Goal: Task Accomplishment & Management: Manage account settings

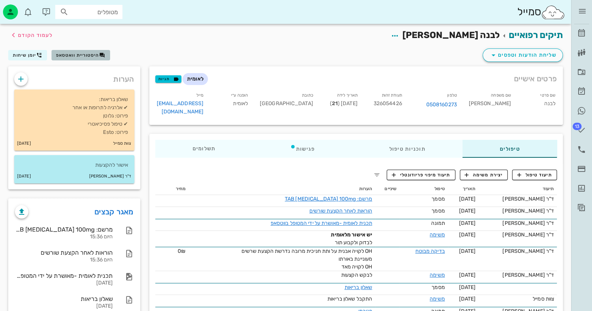
click at [89, 55] on span "היסטוריית וואטסאפ" at bounding box center [77, 55] width 43 height 5
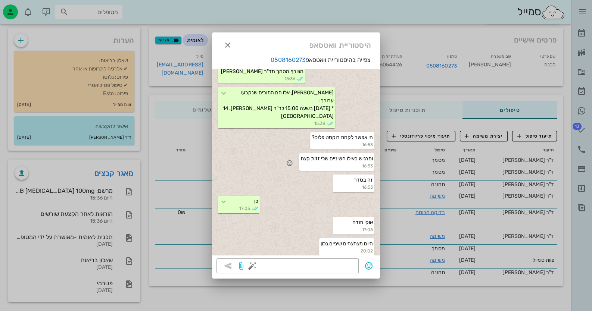
scroll to position [41, 0]
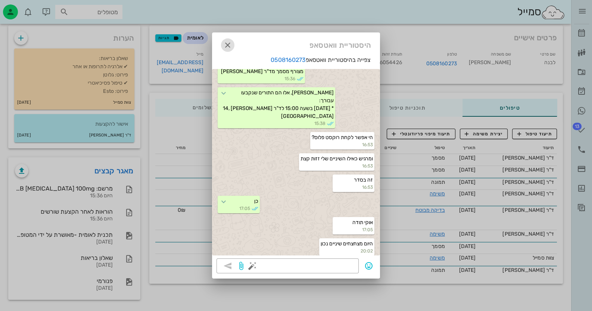
click at [225, 43] on icon "button" at bounding box center [227, 45] width 9 height 9
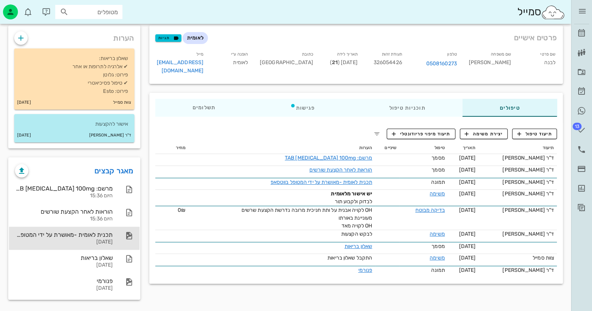
click at [105, 242] on div "[DATE]" at bounding box center [64, 242] width 98 height 6
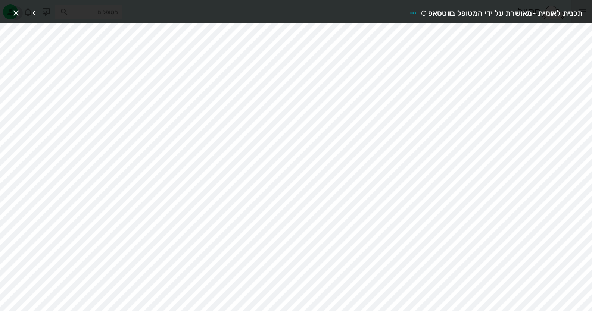
click at [14, 9] on icon "button" at bounding box center [16, 13] width 9 height 9
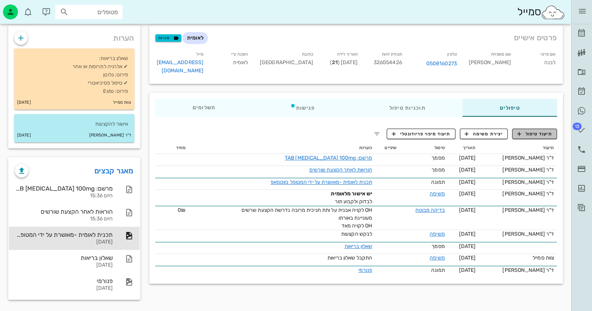
click at [541, 129] on button "תיעוד טיפול" at bounding box center [534, 134] width 45 height 10
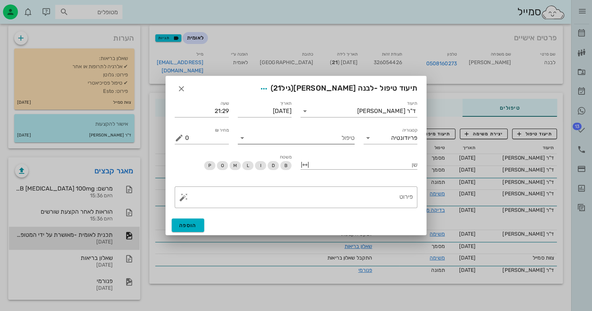
click at [307, 142] on input "טיפול" at bounding box center [301, 138] width 106 height 12
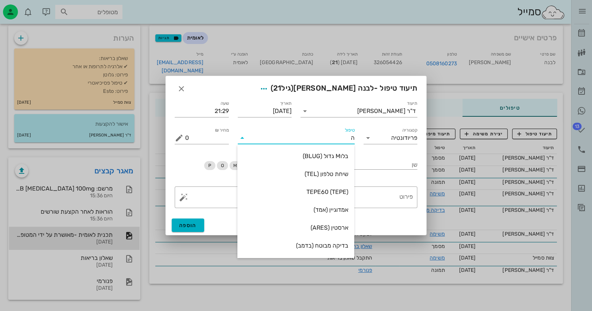
type input "הק"
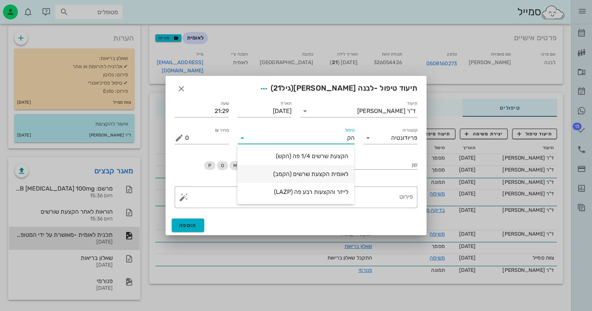
click at [313, 179] on div "לאומית הקצעת שרשים (הקמב)" at bounding box center [295, 174] width 105 height 16
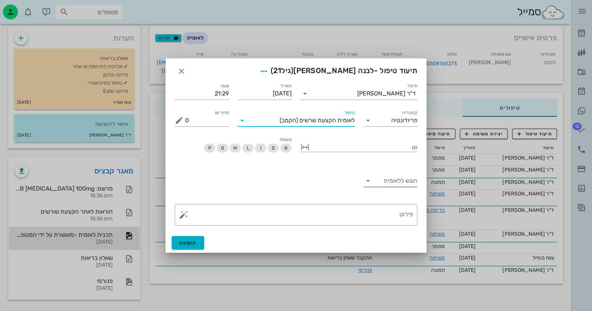
click at [385, 178] on input "הוגש ללאומית" at bounding box center [397, 181] width 42 height 12
click at [393, 193] on div "כן" at bounding box center [390, 187] width 42 height 16
click at [199, 242] on button "הוספה" at bounding box center [188, 242] width 32 height 13
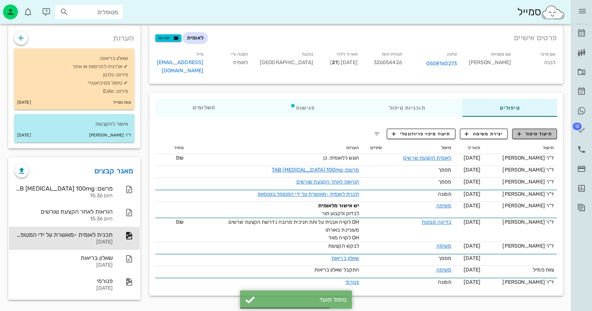
click at [544, 131] on span "תיעוד טיפול" at bounding box center [534, 134] width 35 height 7
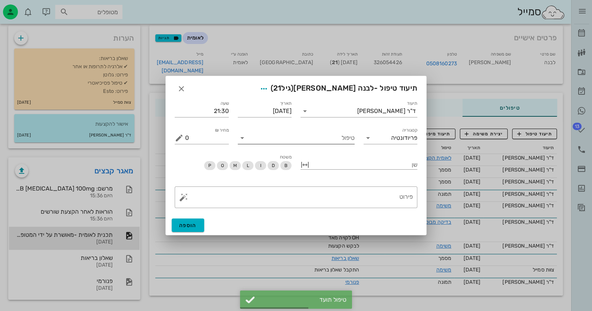
click at [336, 139] on input "טיפול" at bounding box center [301, 138] width 106 height 12
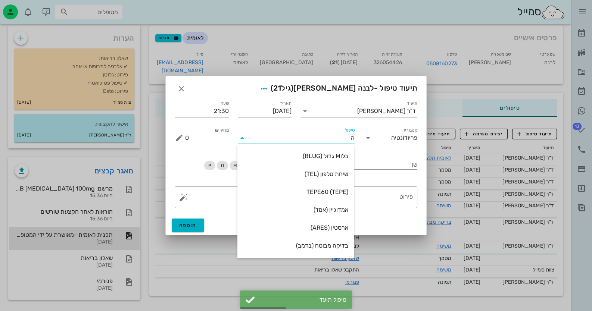
type input "[PERSON_NAME]"
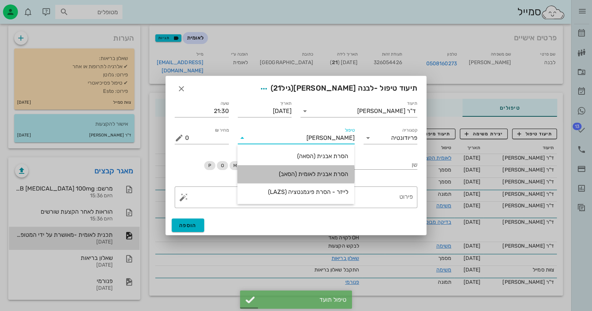
click at [334, 174] on div "הסרת אבנית לאומית (הסאב)" at bounding box center [295, 174] width 105 height 7
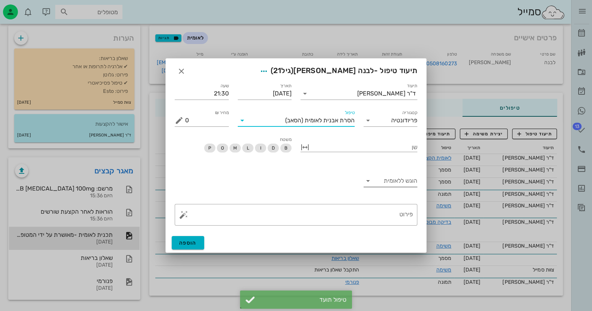
click at [385, 184] on input "הוגש ללאומית" at bounding box center [397, 181] width 42 height 12
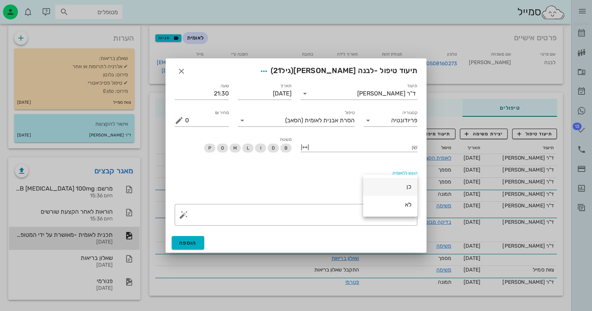
click at [387, 185] on div "כן" at bounding box center [390, 186] width 42 height 7
click at [189, 243] on span "הוספה" at bounding box center [188, 243] width 18 height 6
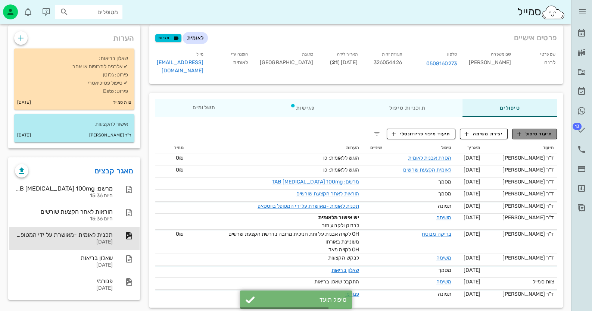
click at [541, 131] on span "תיעוד טיפול" at bounding box center [534, 134] width 35 height 7
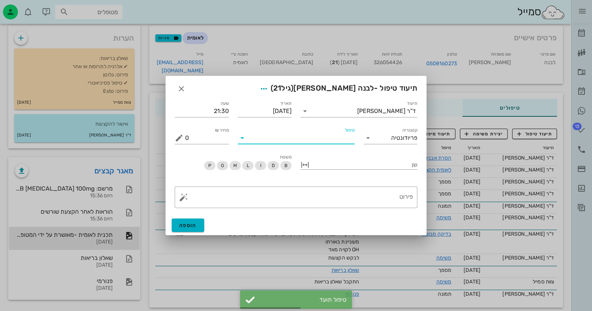
click at [331, 139] on input "טיפול" at bounding box center [301, 138] width 106 height 12
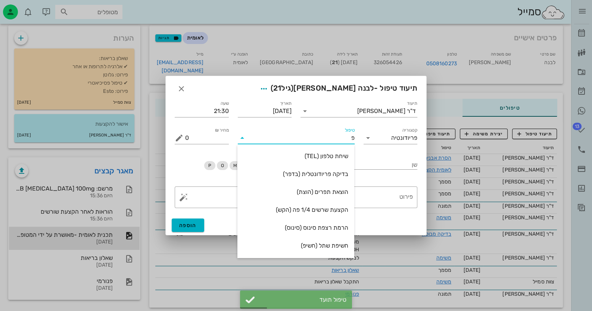
type input "פל"
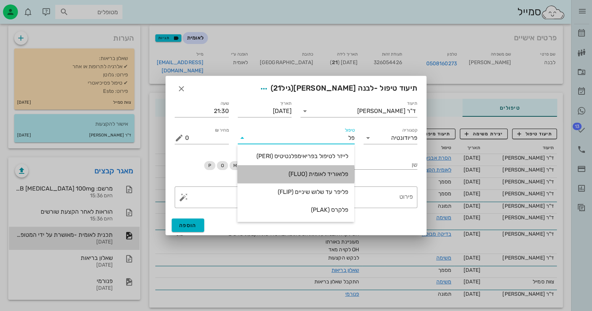
click at [325, 171] on div "פלואוריד לאומית (FLUO)" at bounding box center [295, 174] width 105 height 7
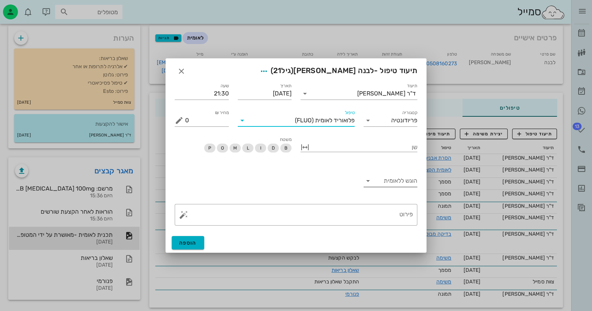
click at [401, 184] on input "הוגש ללאומית" at bounding box center [397, 181] width 42 height 12
click at [401, 184] on div "כן" at bounding box center [390, 186] width 42 height 7
click at [197, 243] on button "הוספה" at bounding box center [188, 242] width 32 height 13
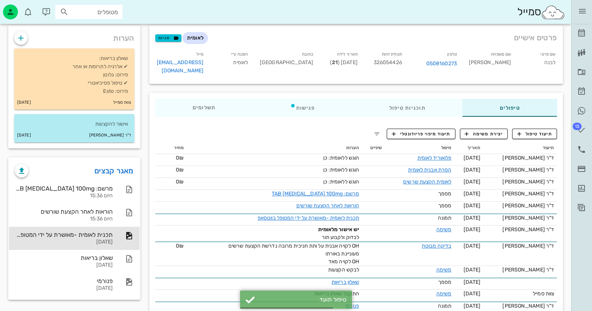
click at [397, 65] on span "326054426" at bounding box center [388, 62] width 28 height 6
copy span "326054426"
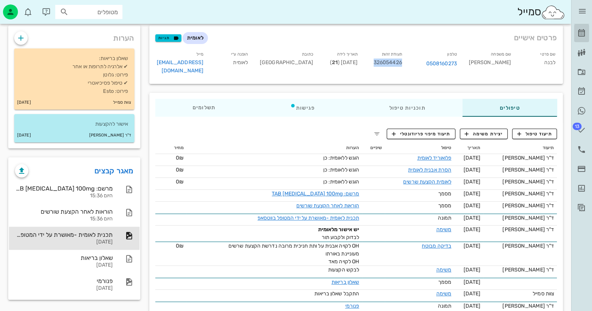
click at [584, 34] on icon at bounding box center [581, 33] width 9 height 9
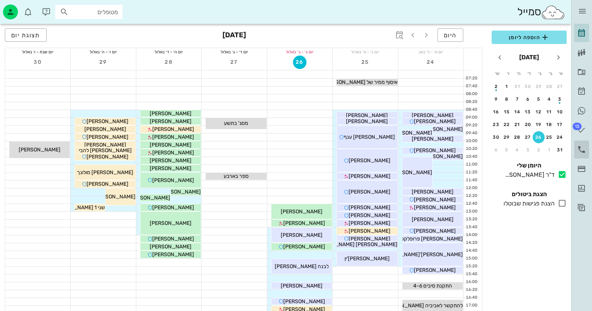
click at [575, 143] on link "יומן שיחות" at bounding box center [581, 150] width 15 height 18
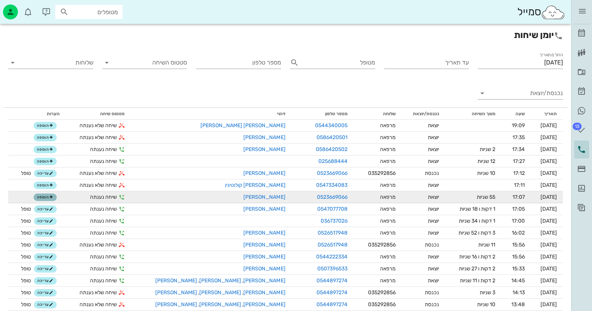
click at [54, 200] on button "הוספה" at bounding box center [45, 197] width 23 height 7
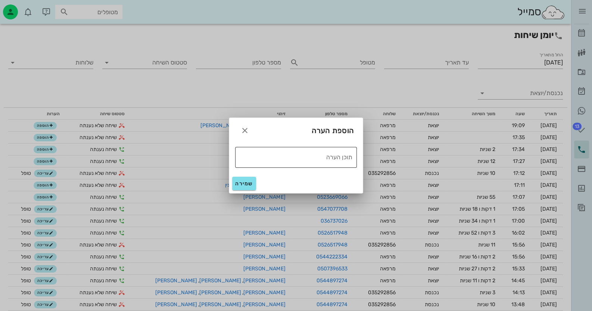
click at [315, 163] on div "תוכן הערה" at bounding box center [293, 157] width 117 height 21
drag, startPoint x: 315, startPoint y: 161, endPoint x: 384, endPoint y: 161, distance: 68.7
type textarea "טופל"
click at [236, 181] on span "שמירה" at bounding box center [244, 184] width 18 height 6
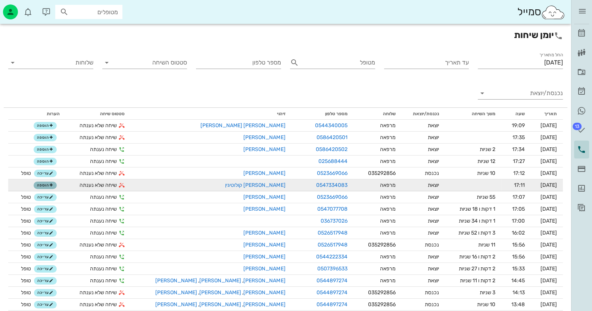
click at [53, 186] on icon "button" at bounding box center [51, 185] width 4 height 4
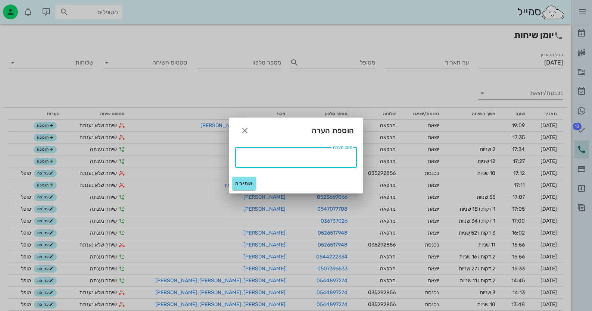
click at [313, 158] on textarea "תוכן הערה" at bounding box center [293, 157] width 117 height 12
paste textarea "טופל"
type textarea "טופל"
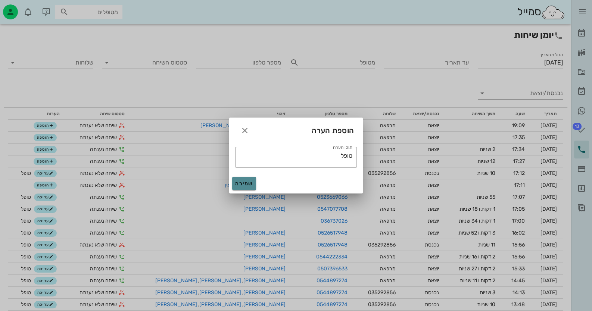
click at [237, 179] on button "שמירה" at bounding box center [244, 183] width 24 height 13
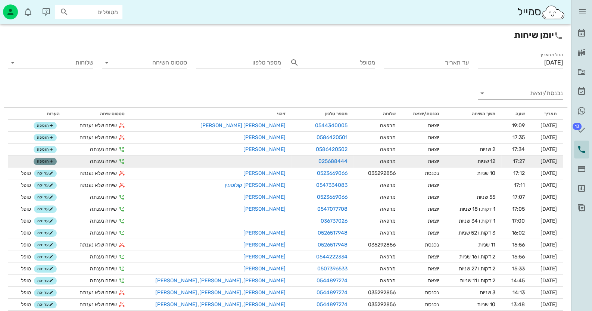
click at [41, 160] on button "הוספה" at bounding box center [45, 161] width 23 height 7
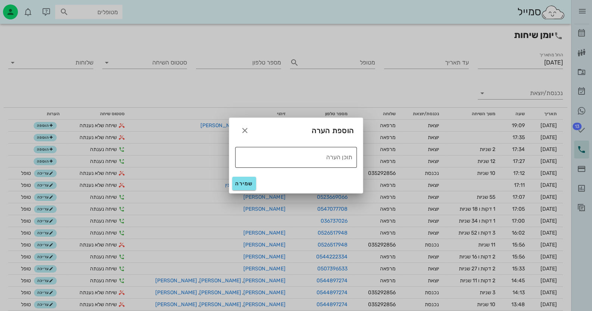
click at [323, 161] on textarea "תוכן הערה" at bounding box center [293, 157] width 117 height 12
paste textarea "טופל"
type textarea "טופל"
click at [239, 181] on span "שמירה" at bounding box center [244, 184] width 18 height 6
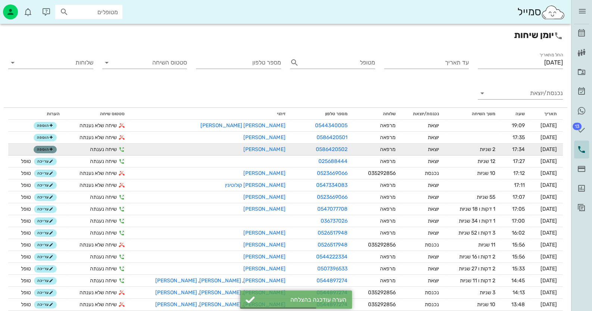
click at [52, 149] on span "הוספה" at bounding box center [45, 149] width 16 height 4
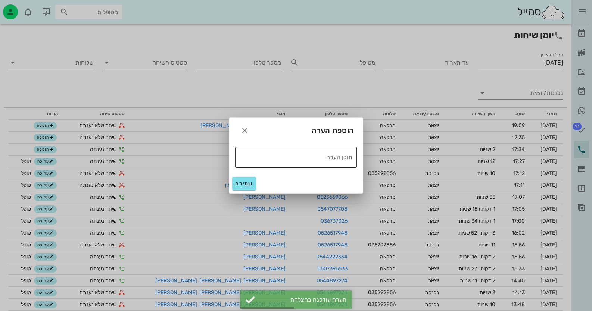
click at [276, 153] on textarea "תוכן הערה" at bounding box center [293, 157] width 117 height 12
paste textarea "טופל"
type textarea "טופל"
click at [248, 186] on span "שמירה" at bounding box center [244, 184] width 18 height 6
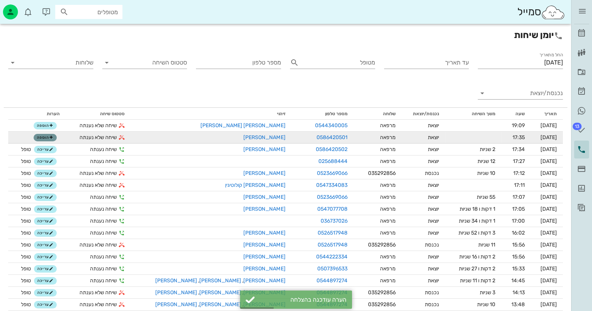
click at [53, 137] on icon "button" at bounding box center [51, 138] width 4 height 4
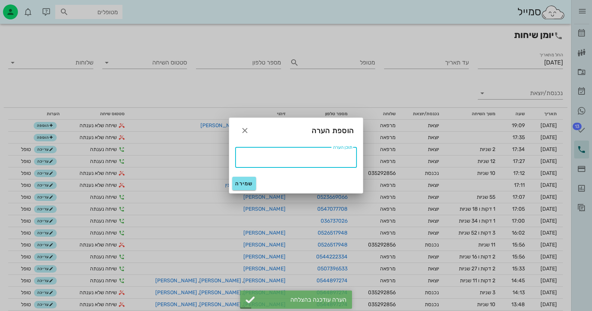
click at [343, 158] on textarea "תוכן הערה" at bounding box center [293, 157] width 117 height 12
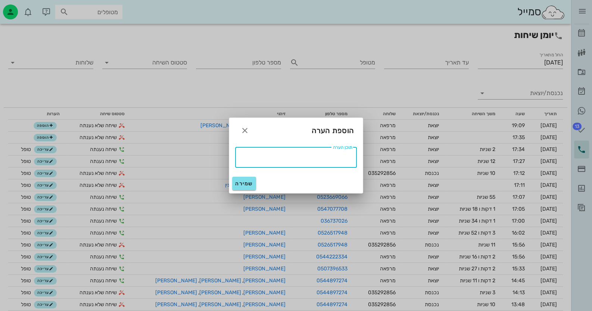
paste textarea "טופל"
type textarea "טופל"
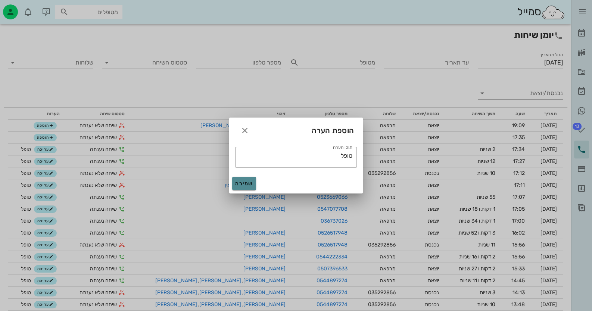
click at [251, 183] on span "שמירה" at bounding box center [244, 184] width 18 height 6
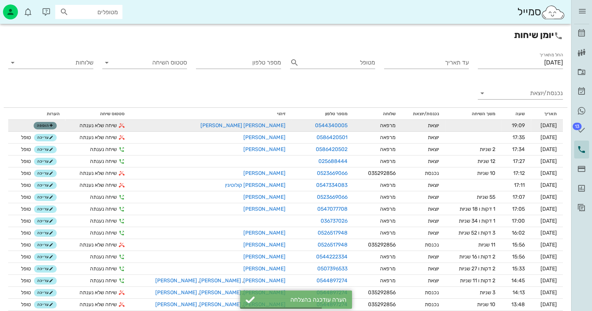
click at [49, 122] on button "הוספה" at bounding box center [45, 125] width 23 height 7
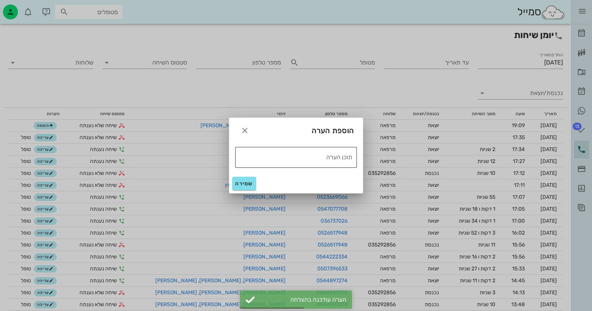
click at [327, 157] on textarea "תוכן הערה" at bounding box center [293, 157] width 117 height 12
paste textarea "טופל"
type textarea "טופל"
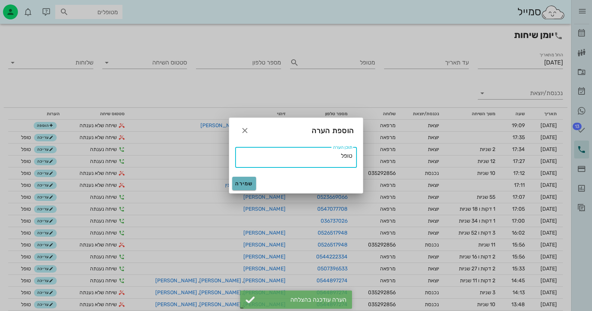
click at [250, 179] on button "שמירה" at bounding box center [244, 183] width 24 height 13
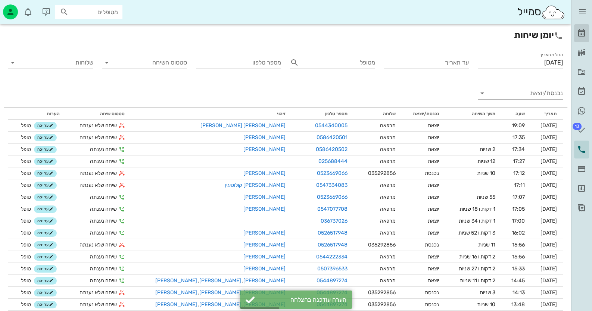
click at [584, 40] on link "[PERSON_NAME]" at bounding box center [581, 33] width 15 height 18
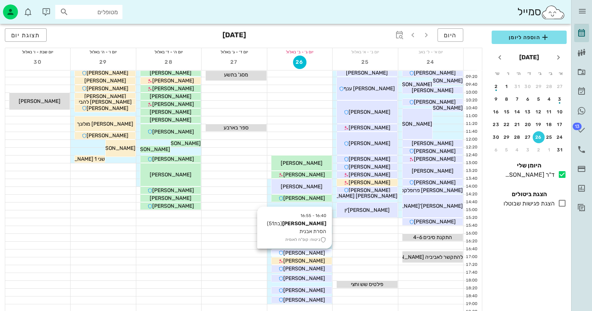
scroll to position [91, 0]
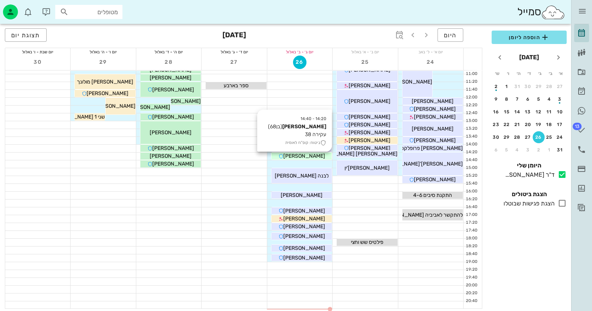
click at [312, 153] on span "[PERSON_NAME]" at bounding box center [304, 156] width 42 height 6
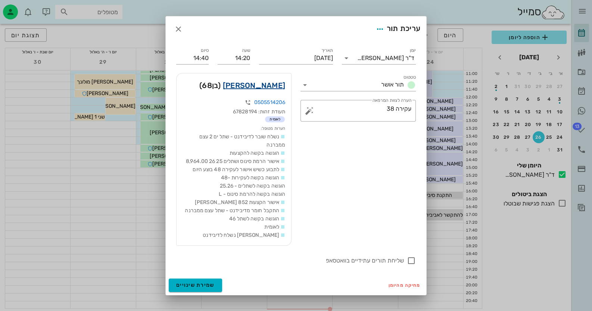
click at [273, 87] on link "[PERSON_NAME]" at bounding box center [254, 86] width 62 height 12
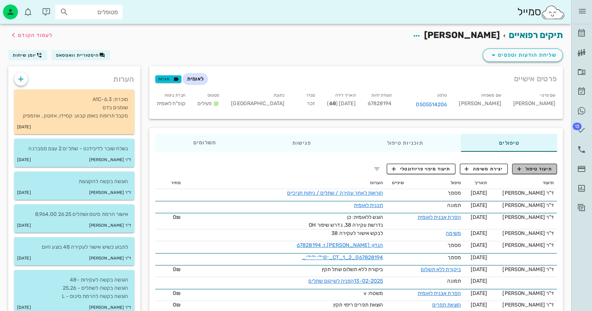
click at [536, 168] on span "תיעוד טיפול" at bounding box center [534, 169] width 35 height 7
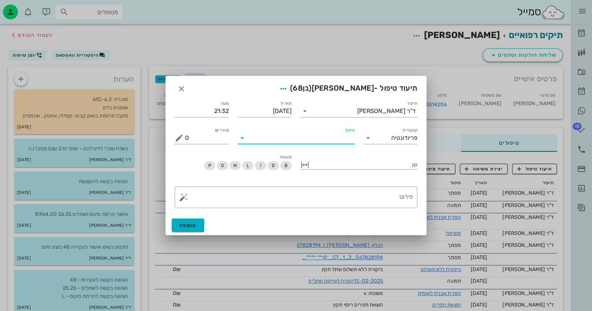
click at [334, 143] on input "טיפול" at bounding box center [301, 138] width 106 height 12
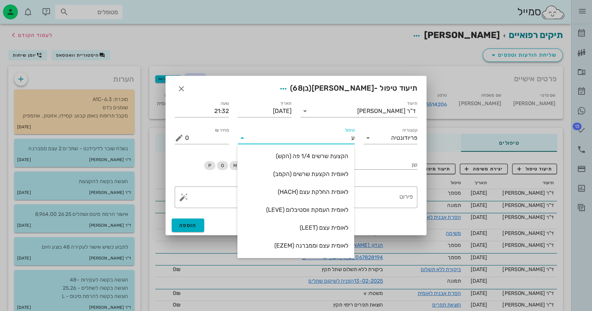
type input "עק"
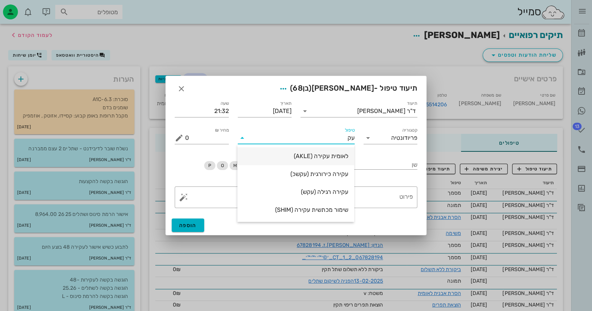
click at [338, 157] on div "לאומית עקירה (AKLE)" at bounding box center [295, 156] width 105 height 7
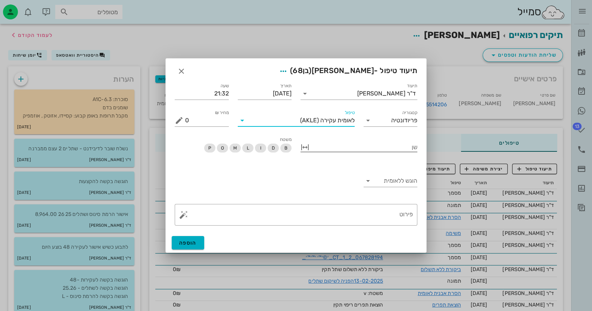
click at [399, 147] on div at bounding box center [364, 147] width 106 height 10
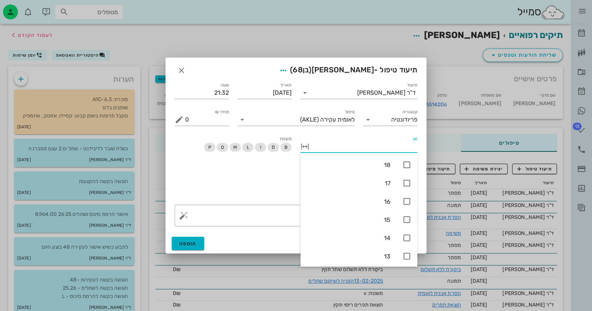
type input "3"
click at [407, 165] on icon at bounding box center [406, 164] width 9 height 9
click at [233, 194] on div "הוגש ללאומית" at bounding box center [296, 182] width 252 height 35
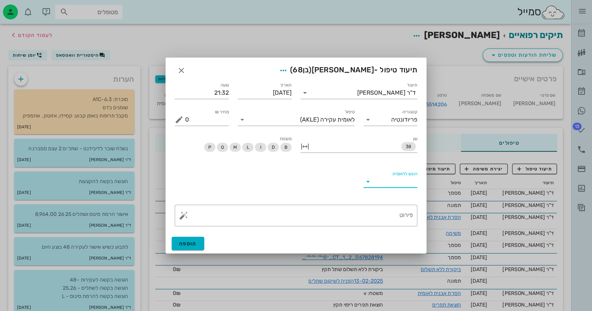
click at [390, 177] on input "הוגש ללאומית" at bounding box center [397, 182] width 42 height 12
click at [394, 181] on div "כן" at bounding box center [390, 188] width 42 height 16
click at [192, 244] on span "הוספה" at bounding box center [188, 244] width 18 height 6
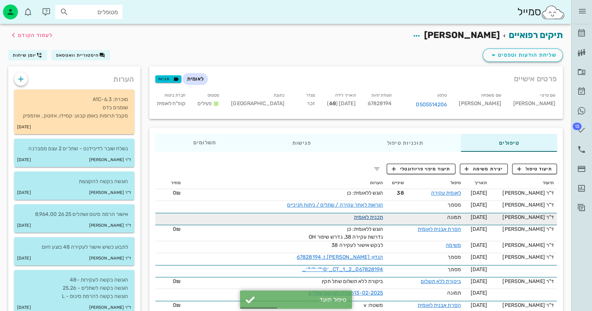
click at [380, 216] on link "תכנית לאומית" at bounding box center [368, 217] width 29 height 6
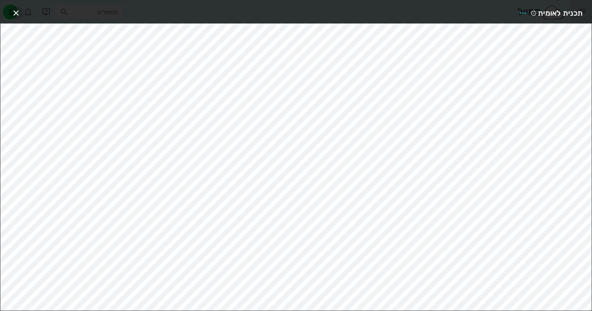
click at [19, 7] on button "button" at bounding box center [15, 12] width 13 height 13
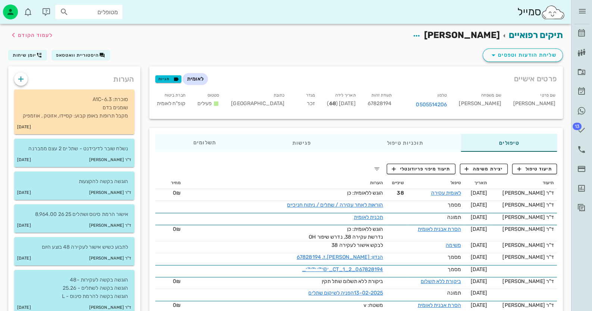
click at [390, 102] on span "67828194" at bounding box center [380, 103] width 24 height 6
click at [392, 105] on span "67828194" at bounding box center [380, 103] width 24 height 6
copy span "67828194"
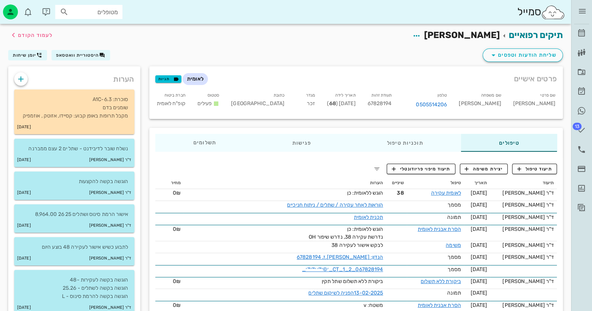
click at [398, 100] on div "תעודת זהות 67828194" at bounding box center [380, 102] width 36 height 25
click at [392, 105] on span "67828194" at bounding box center [380, 103] width 24 height 6
click at [581, 35] on icon at bounding box center [581, 33] width 9 height 9
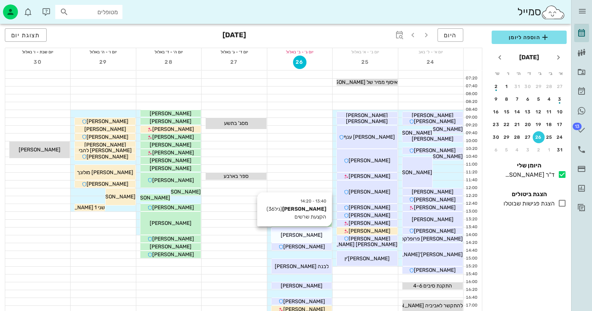
click at [310, 234] on span "[PERSON_NAME]" at bounding box center [302, 235] width 42 height 6
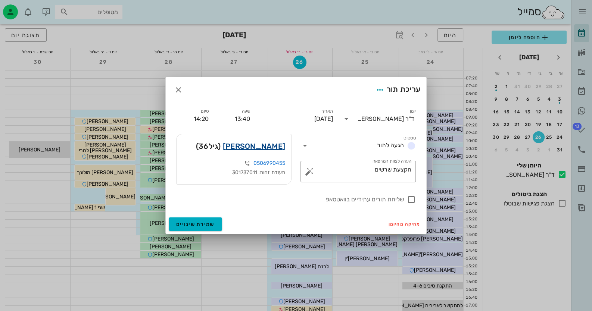
click at [274, 148] on link "[PERSON_NAME]" at bounding box center [254, 146] width 62 height 12
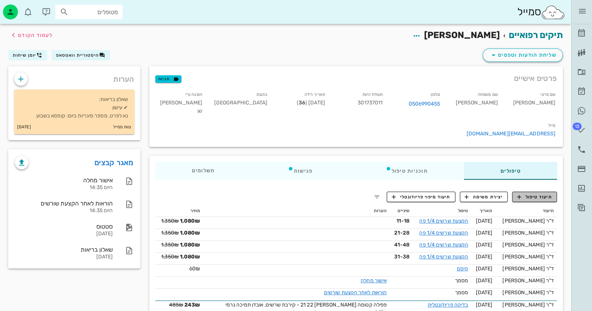
click at [528, 194] on span "תיעוד טיפול" at bounding box center [534, 197] width 35 height 7
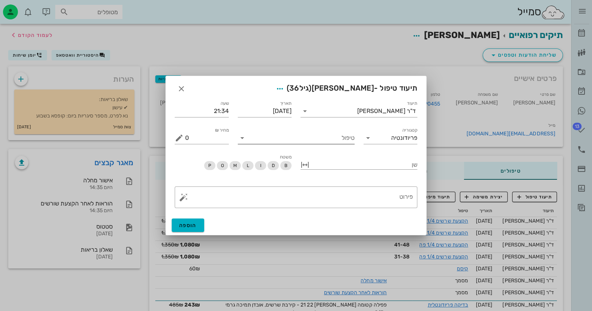
click at [338, 133] on input "טיפול" at bounding box center [301, 138] width 106 height 12
type input "[PERSON_NAME]"
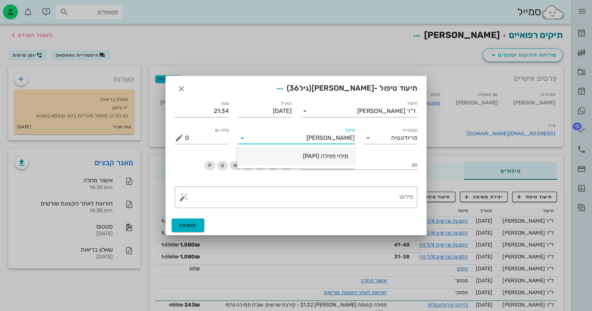
click at [326, 157] on div "מילוי פפילה (PAPI)" at bounding box center [295, 156] width 105 height 7
click at [379, 166] on div at bounding box center [364, 164] width 106 height 10
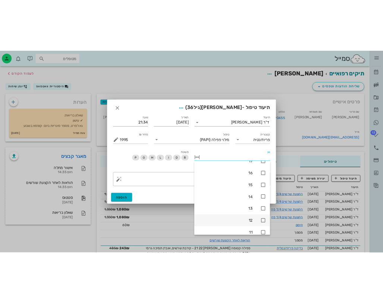
scroll to position [37, 0]
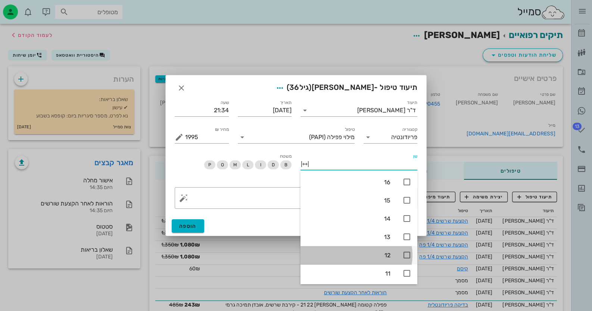
click at [409, 254] on icon at bounding box center [406, 255] width 9 height 9
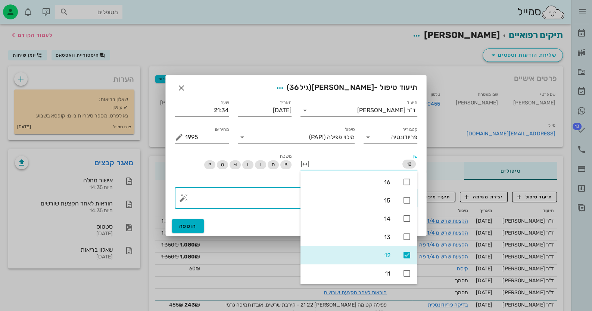
click at [284, 200] on textarea "פירוט" at bounding box center [299, 200] width 228 height 18
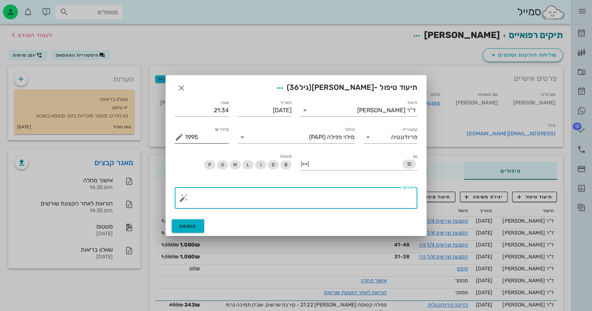
click at [182, 137] on button "מחיר ₪ appended action" at bounding box center [179, 137] width 9 height 9
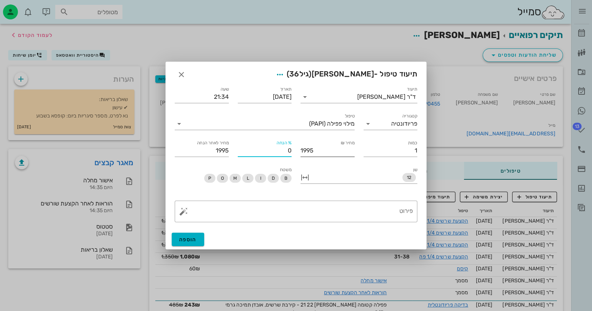
drag, startPoint x: 283, startPoint y: 155, endPoint x: 310, endPoint y: 152, distance: 27.4
click at [310, 152] on div "תיעוד ד"ר [PERSON_NAME] תאריך [DATE] שעה 21:34 קטגוריה פריודונטיה טיפול מילוי פ…" at bounding box center [296, 121] width 252 height 81
type input "19951"
type input "199510"
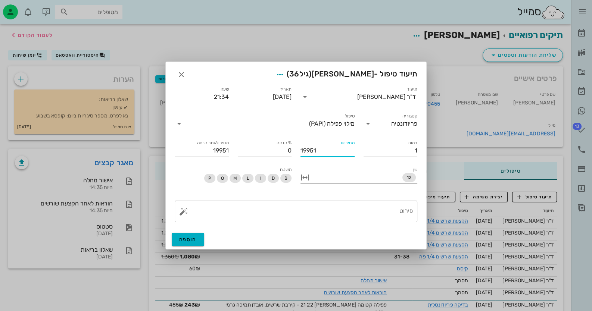
type input "199510"
type input "1995100"
click at [282, 151] on input "0" at bounding box center [265, 151] width 54 height 12
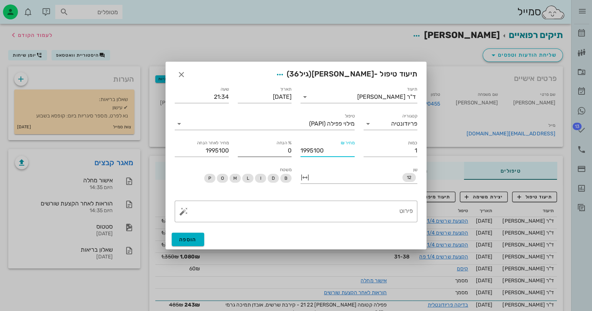
drag, startPoint x: 325, startPoint y: 151, endPoint x: 286, endPoint y: 151, distance: 38.5
click at [286, 151] on div "תיעוד ד"ר [PERSON_NAME] תאריך [DATE] שעה 21:34 קטגוריה פריודונטיה טיפול מילוי פ…" at bounding box center [296, 121] width 252 height 81
type input "0"
click at [183, 77] on icon "button" at bounding box center [181, 74] width 9 height 9
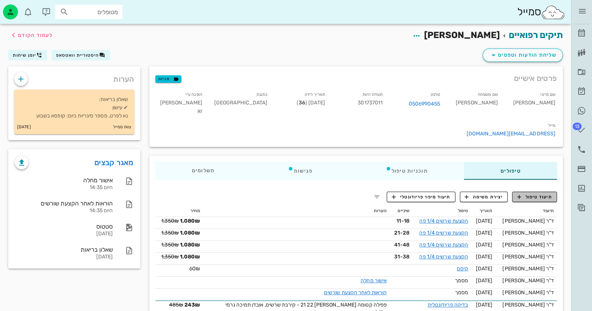
click at [525, 194] on span "תיעוד טיפול" at bounding box center [534, 197] width 35 height 7
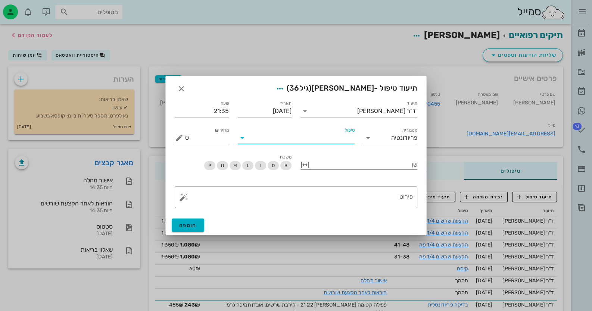
click at [308, 140] on input "טיפול" at bounding box center [301, 138] width 106 height 12
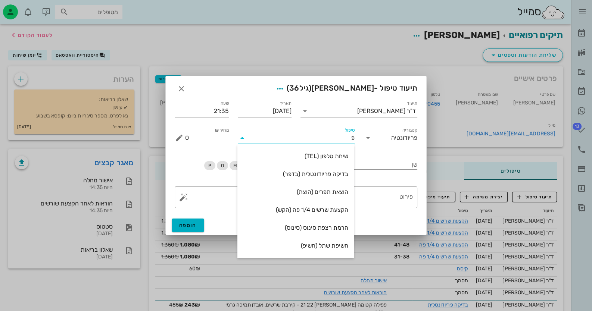
type input "פפ"
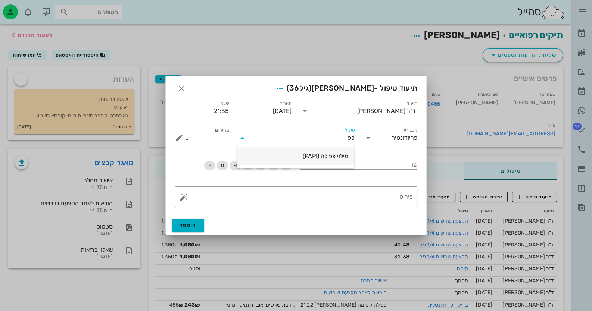
click at [302, 157] on div "מילוי פפילה (PAPI)" at bounding box center [295, 156] width 105 height 7
type input "1995"
click at [177, 138] on button "מחיר ₪ appended action" at bounding box center [179, 138] width 9 height 9
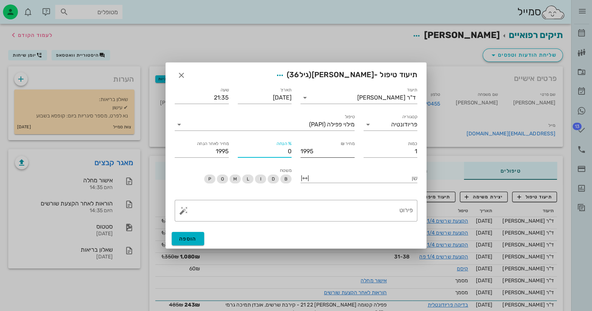
drag, startPoint x: 270, startPoint y: 155, endPoint x: 293, endPoint y: 151, distance: 23.1
click at [293, 151] on div "% הנחה 0" at bounding box center [264, 148] width 63 height 27
type input "1"
type input "1976"
type input "10"
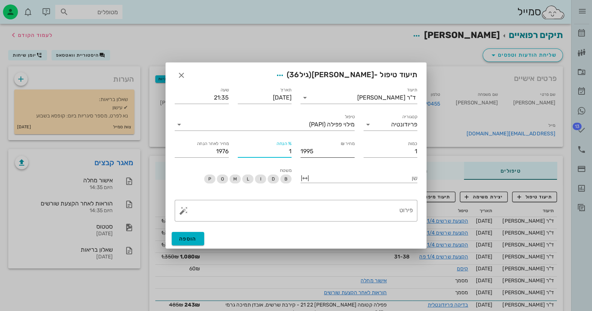
type input "1796"
type input "100"
type input "0"
type input "100"
click at [344, 206] on textarea "פירוט" at bounding box center [299, 213] width 228 height 18
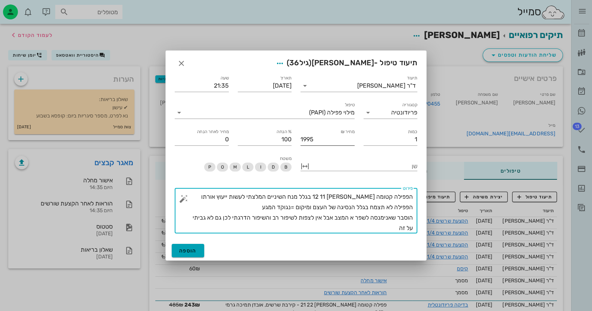
type textarea "הפפילה קטומה [PERSON_NAME] 12 11 בגלל מנח השיניים המלצתי לעשות ייעוץ אורתו הפפי…"
click at [183, 250] on span "הוספה" at bounding box center [188, 251] width 18 height 6
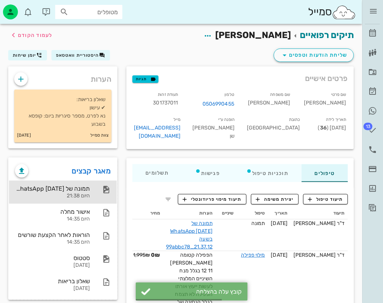
click at [105, 194] on div "תמונה של WhatsApp [DATE] בשעה 21.37.12_99abbc78 היום 21:38" at bounding box center [63, 192] width 108 height 23
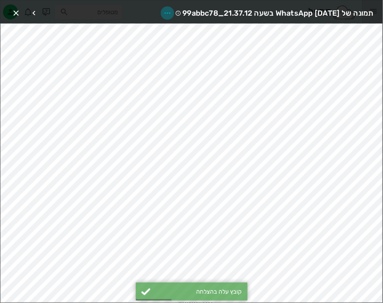
click at [163, 11] on icon "button" at bounding box center [167, 13] width 9 height 9
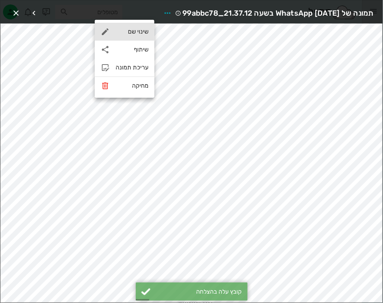
click at [146, 31] on div "שינוי שם" at bounding box center [132, 31] width 33 height 7
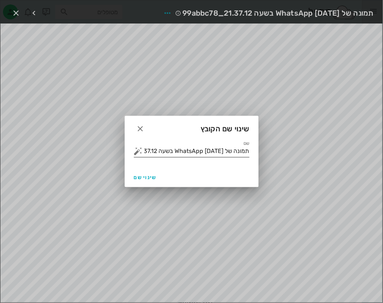
click at [199, 157] on div "שם תמונה של WhatsApp [DATE] בשעה 21.37.12_99abbc78" at bounding box center [192, 151] width 116 height 12
click at [199, 155] on input "תמונה של WhatsApp [DATE] בשעה 21.37.12_99abbc78" at bounding box center [196, 151] width 105 height 12
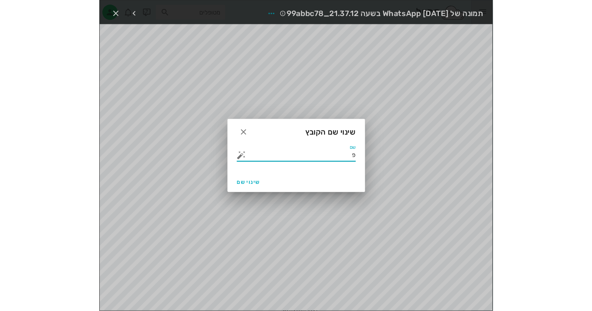
scroll to position [0, 0]
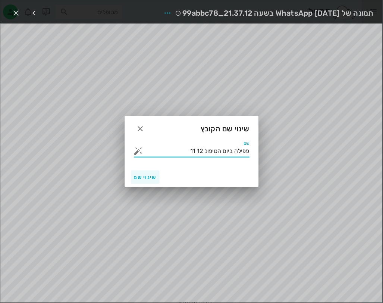
type input "פפילה ביום הטיפול 12 11"
click at [147, 171] on button "שינוי שם" at bounding box center [145, 177] width 29 height 13
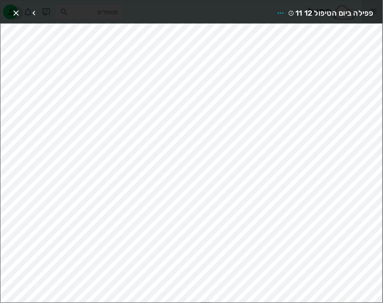
click at [19, 13] on icon "button" at bounding box center [16, 13] width 9 height 9
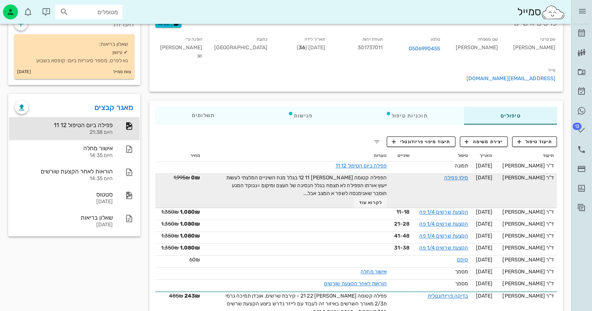
scroll to position [37, 0]
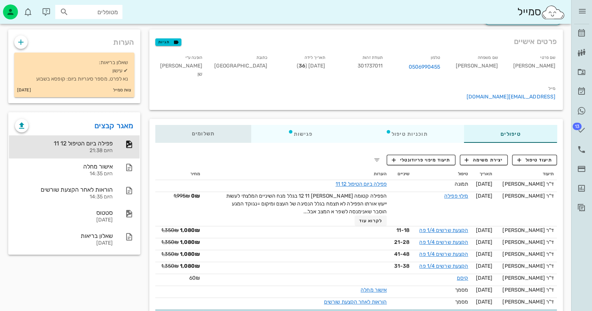
click at [199, 131] on span "תשלומים 0₪" at bounding box center [203, 133] width 23 height 5
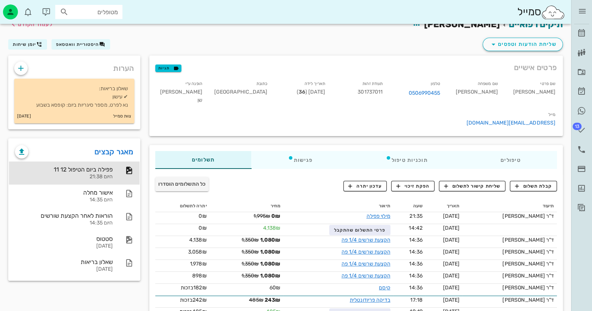
scroll to position [8, 0]
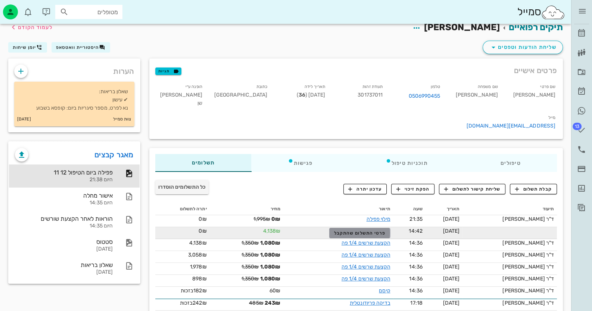
click at [384, 231] on span "פרטי התשלום שהתקבל" at bounding box center [360, 233] width 52 height 5
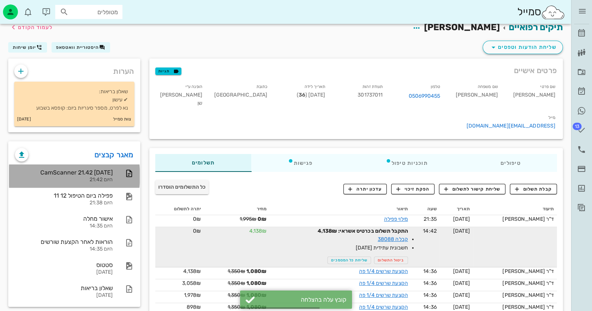
click at [102, 169] on div "CamScanner 21.42 [DATE]" at bounding box center [64, 172] width 98 height 7
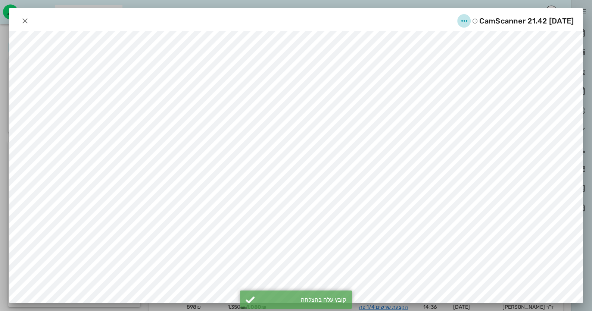
click at [460, 18] on icon "button" at bounding box center [464, 20] width 9 height 9
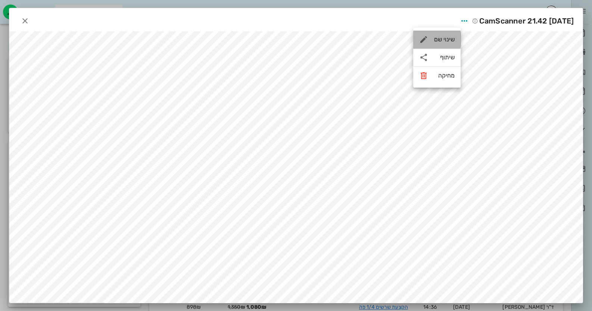
click at [441, 43] on div "שינוי שם" at bounding box center [444, 39] width 21 height 7
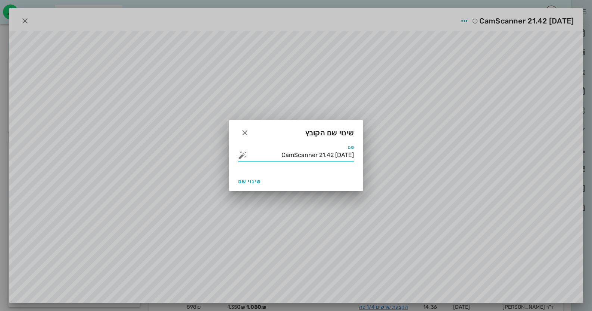
click at [321, 154] on input "CamScanner 21.42 [DATE]" at bounding box center [301, 155] width 105 height 12
type input "טופס תביעה לביטוח"
click at [249, 177] on button "שינוי שם" at bounding box center [249, 181] width 29 height 13
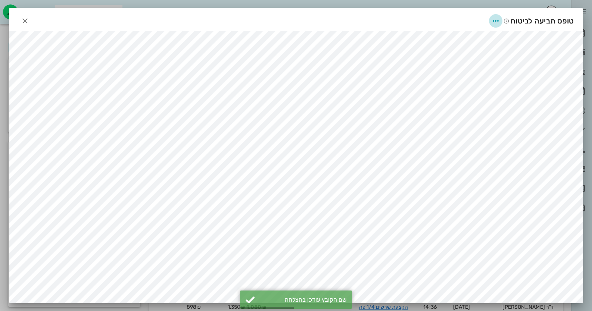
click at [500, 18] on icon "button" at bounding box center [495, 20] width 9 height 9
click at [496, 54] on div "שיתוף" at bounding box center [490, 57] width 21 height 7
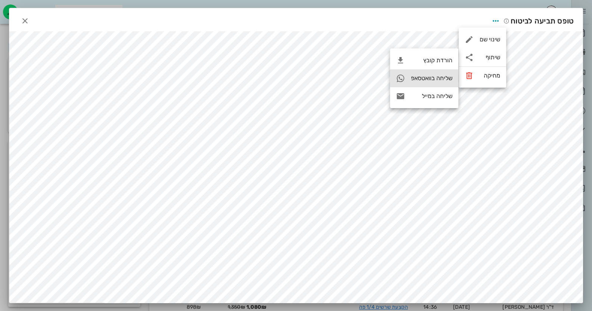
click at [435, 77] on div "שליחה בוואטסאפ" at bounding box center [431, 78] width 41 height 7
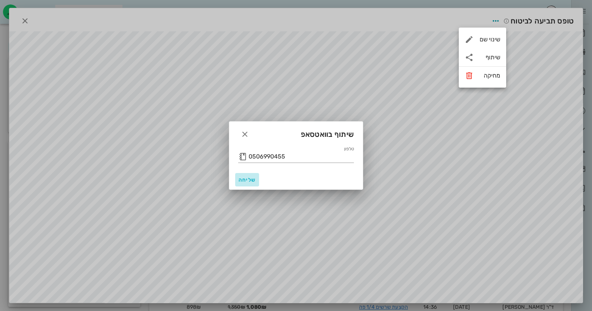
click at [246, 180] on span "שליחה" at bounding box center [247, 180] width 18 height 6
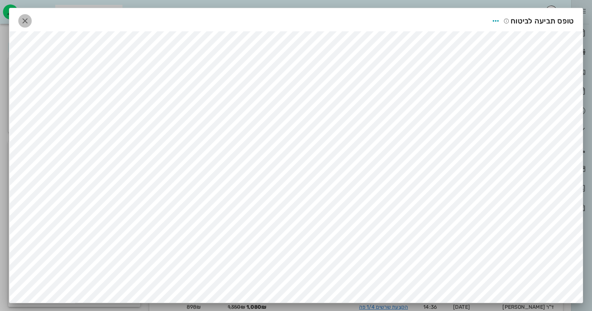
click at [28, 19] on icon "button" at bounding box center [25, 20] width 9 height 9
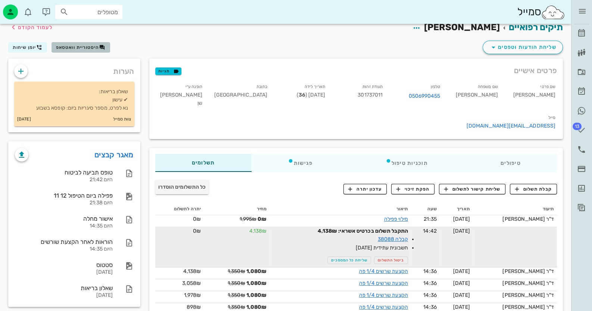
click at [61, 49] on span "היסטוריית וואטסאפ" at bounding box center [77, 47] width 43 height 5
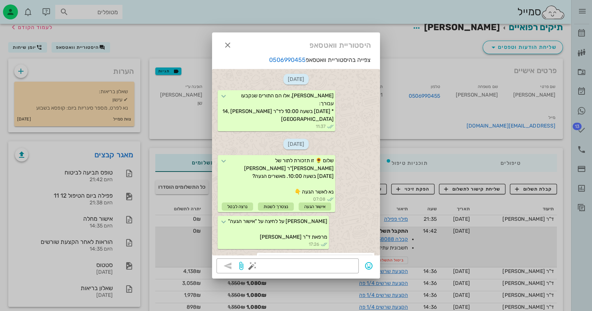
scroll to position [1286, 0]
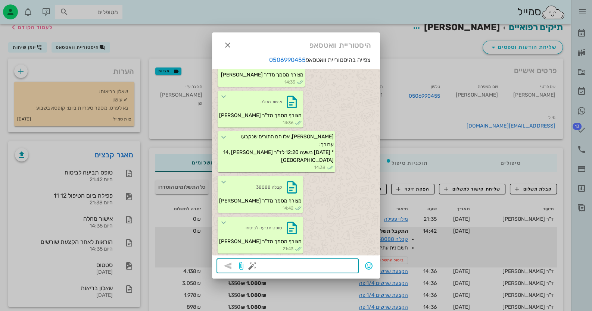
click at [342, 261] on textarea at bounding box center [304, 267] width 100 height 12
paste textarea "יש למלא את הפרטים בטופס התביעה ולשלוח את החשבונית והטופס לחברת הביטוח בברכה, ד"…"
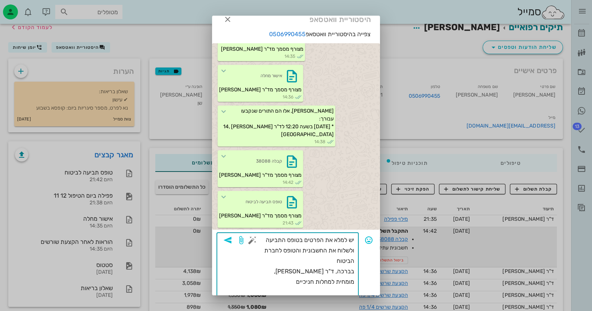
click at [267, 240] on textarea "יש למלא את הפרטים בטופס התביעה ולשלוח את החשבונית והטופס לחברת הביטוח בברכה, ד"…" at bounding box center [304, 266] width 100 height 63
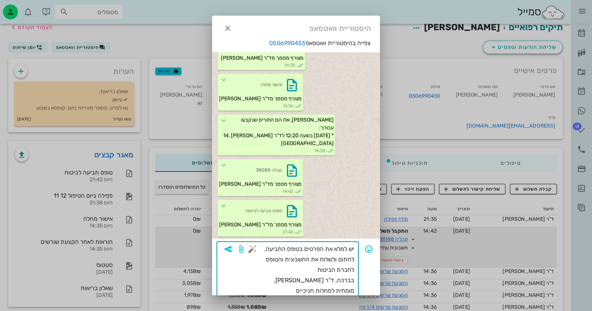
type textarea "יש למלא את הפרטים בטופס התביעה, לחתום ולשלוח את החשבונית והטופס לחברת הביטוח בב…"
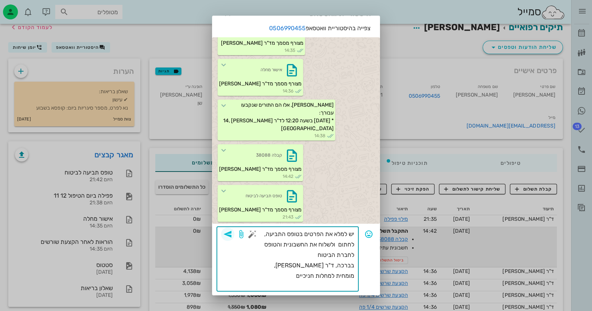
click at [232, 231] on icon "button" at bounding box center [227, 234] width 9 height 9
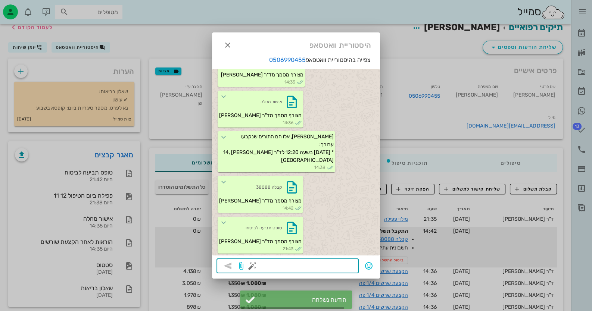
scroll to position [1339, 0]
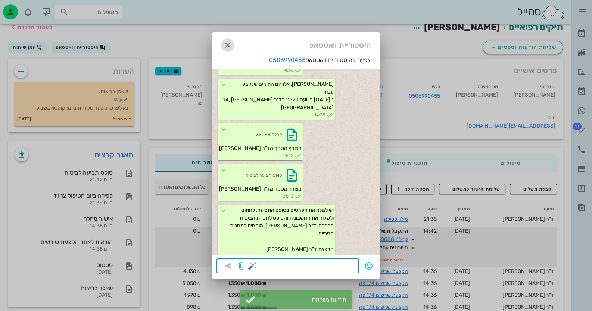
click at [231, 42] on icon "button" at bounding box center [227, 45] width 9 height 9
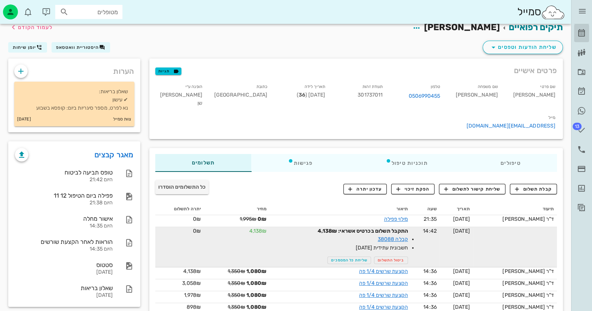
click at [581, 31] on icon at bounding box center [581, 33] width 9 height 9
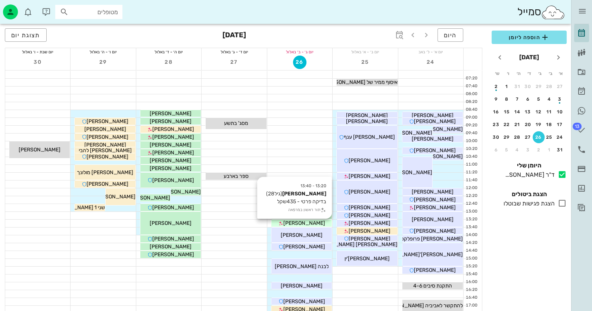
click at [312, 222] on span "[PERSON_NAME]" at bounding box center [304, 223] width 42 height 6
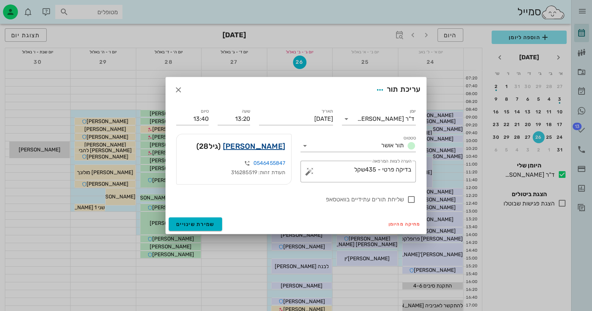
click at [264, 144] on link "[PERSON_NAME]" at bounding box center [254, 146] width 62 height 12
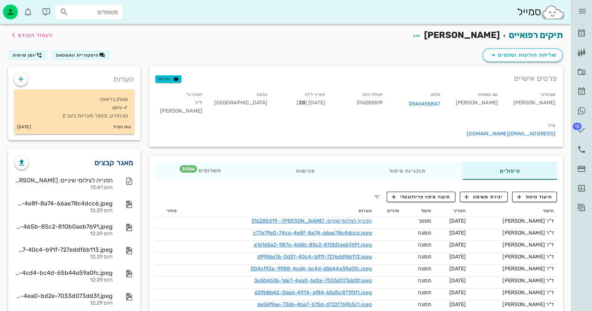
click at [123, 160] on link "מאגר קבצים" at bounding box center [113, 163] width 39 height 12
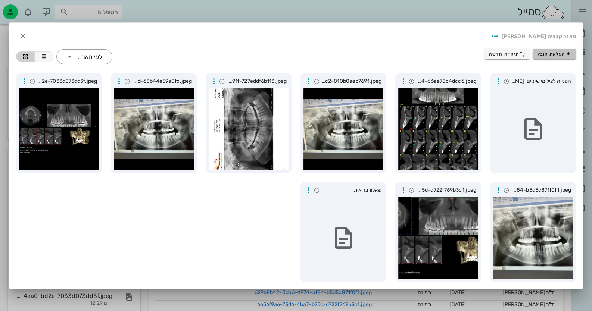
click at [556, 57] on button "העלאת קובץ" at bounding box center [554, 54] width 43 height 10
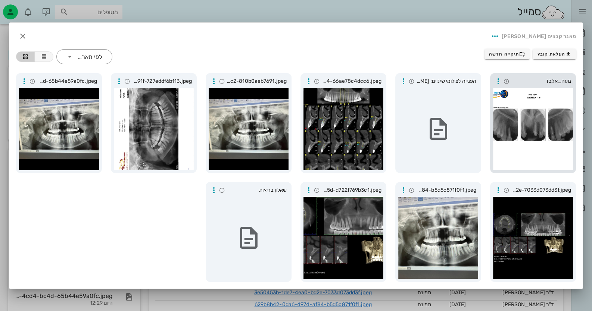
click at [528, 119] on div at bounding box center [533, 129] width 80 height 82
click at [355, 59] on div "העלאת קובץ תיקייה חדשה ​ לפי תאריך" at bounding box center [296, 56] width 569 height 24
click at [23, 40] on icon "button" at bounding box center [22, 36] width 9 height 9
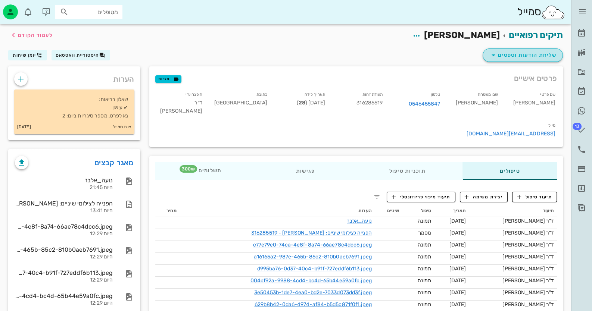
click at [534, 55] on span "שליחת הודעות וטפסים" at bounding box center [523, 55] width 68 height 9
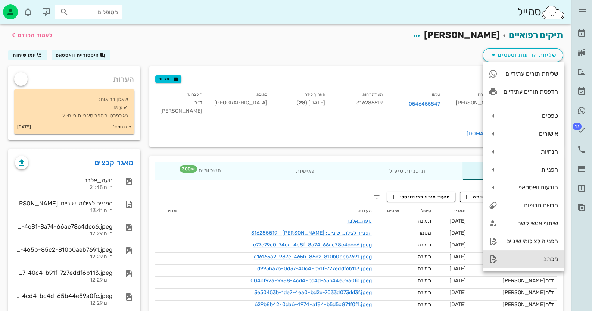
click at [541, 255] on div "מכתב" at bounding box center [523, 260] width 81 height 18
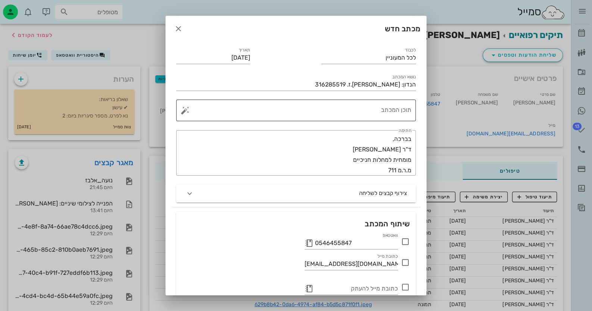
click at [390, 110] on textarea "תוכן המכתב" at bounding box center [299, 112] width 225 height 18
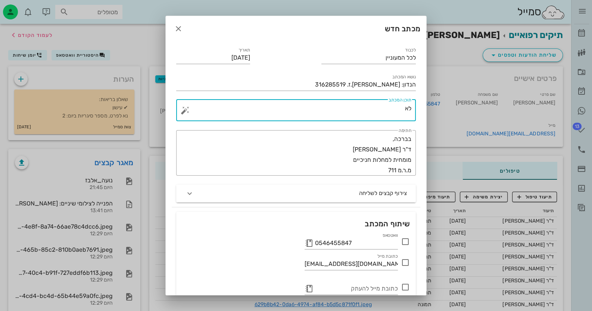
type textarea "ל"
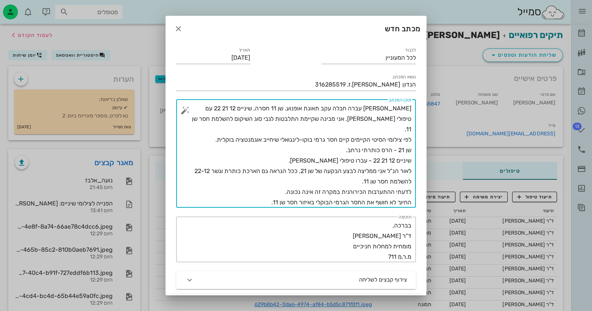
click at [370, 106] on textarea "[PERSON_NAME] עברה חבלה עקב תאונת אופנוע. שן 11 חסרה, שיניים 12 21 22 עם טיפולי…" at bounding box center [299, 155] width 225 height 105
click at [215, 128] on textarea "[PERSON_NAME] היא עברה חבלה עקב תאונת אופנוע. שן 11 חסרה, שיניים 12 21 22 עם טי…" at bounding box center [299, 155] width 225 height 105
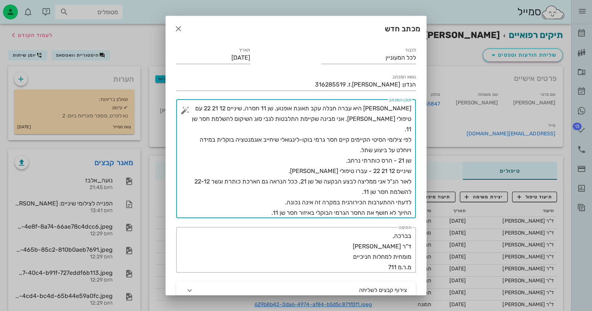
drag, startPoint x: 212, startPoint y: 171, endPoint x: 404, endPoint y: 181, distance: 192.5
click at [404, 181] on textarea "[PERSON_NAME] היא עברה חבלה עקב תאונת אופנוע. שן 11 חסרה, שיניים 12 21 22 עם טי…" at bounding box center [299, 160] width 225 height 115
drag, startPoint x: 211, startPoint y: 170, endPoint x: 198, endPoint y: 175, distance: 14.1
click at [209, 171] on textarea "[PERSON_NAME] היא עברה חבלה עקב תאונת אופנוע. שן 11 חסרה, שיניים 12 21 22 עם טי…" at bounding box center [299, 160] width 225 height 115
drag, startPoint x: 211, startPoint y: 171, endPoint x: 391, endPoint y: 178, distance: 180.1
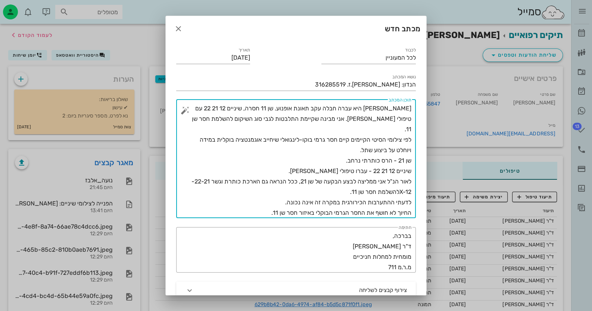
click at [391, 178] on textarea "[PERSON_NAME] היא עברה חבלה עקב תאונת אופנוע. שן 11 חסרה, שיניים 12 21 22 עם טי…" at bounding box center [299, 160] width 225 height 115
click at [212, 171] on textarea "[PERSON_NAME] היא עברה חבלה עקב תאונת אופנוע. שן 11 חסרה, שיניים 12 21 22 עם טי…" at bounding box center [299, 160] width 225 height 115
click at [379, 180] on textarea "[PERSON_NAME] היא עברה חבלה עקב תאונת אופנוע. שן 11 חסרה, שיניים 12 21 22 עם טי…" at bounding box center [299, 160] width 225 height 115
drag, startPoint x: 411, startPoint y: 181, endPoint x: 388, endPoint y: 181, distance: 22.4
click at [388, 181] on textarea "[PERSON_NAME] היא עברה חבלה עקב תאונת אופנוע. שן 11 חסרה, שיניים 12 21 22 עם טי…" at bounding box center [299, 160] width 225 height 115
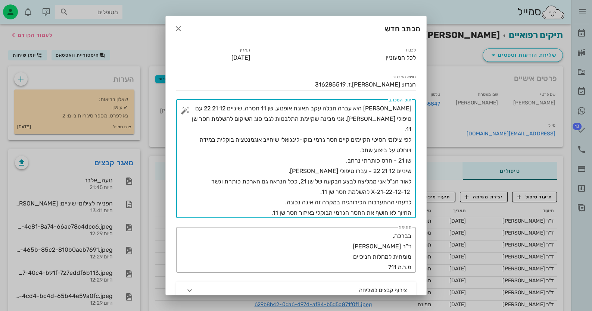
click at [383, 182] on textarea "[PERSON_NAME] היא עברה חבלה עקב תאונת אופנוע. שן 11 חסרה, שיניים 12 21 22 עם טי…" at bounding box center [299, 160] width 225 height 115
drag, startPoint x: 368, startPoint y: 181, endPoint x: 386, endPoint y: 183, distance: 18.4
click at [386, 183] on textarea "[PERSON_NAME] היא עברה חבלה עקב תאונת אופנוע. שן 11 חסרה, שיניים 12 21 22 עם טי…" at bounding box center [299, 160] width 225 height 115
drag, startPoint x: 386, startPoint y: 183, endPoint x: 380, endPoint y: 183, distance: 6.0
click at [385, 183] on textarea "[PERSON_NAME] היא עברה חבלה עקב תאונת אופנוע. שן 11 חסרה, שיניים 12 21 22 עם טי…" at bounding box center [299, 160] width 225 height 115
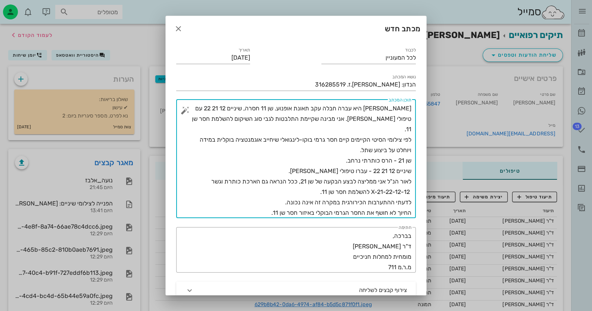
click at [399, 180] on textarea "[PERSON_NAME] היא עברה חבלה עקב תאונת אופנוע. שן 11 חסרה, שיניים 12 21 22 עם טי…" at bounding box center [299, 160] width 225 height 115
drag, startPoint x: 410, startPoint y: 180, endPoint x: 398, endPoint y: 182, distance: 12.1
click at [398, 182] on textarea "[PERSON_NAME] היא עברה חבלה עקב תאונת אופנוע. שן 11 חסרה, שיניים 12 21 22 עם טי…" at bounding box center [299, 160] width 225 height 115
drag, startPoint x: 406, startPoint y: 182, endPoint x: 411, endPoint y: 182, distance: 4.9
click at [411, 182] on textarea "[PERSON_NAME] היא עברה חבלה עקב תאונת אופנוע. שן 11 חסרה, שיניים 12 21 22 עם טי…" at bounding box center [299, 160] width 225 height 115
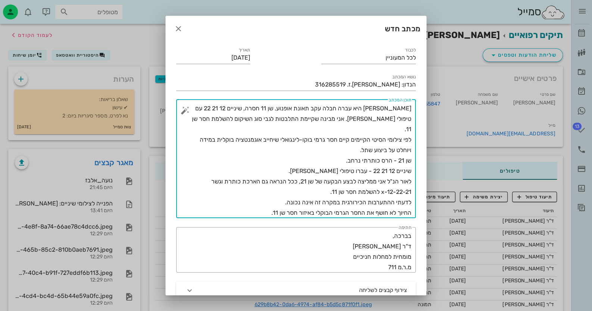
click at [393, 181] on textarea "[PERSON_NAME] היא עברה חבלה עקב תאונת אופנוע. שן 11 חסרה, שיניים 12 21 22 עם טי…" at bounding box center [299, 160] width 225 height 115
click at [396, 179] on textarea "[PERSON_NAME] היא עברה חבלה עקב תאונת אופנוע. שן 11 חסרה, שיניים 12 21 22 עם טי…" at bounding box center [299, 160] width 225 height 115
click at [406, 181] on textarea "[PERSON_NAME] היא עברה חבלה עקב תאונת אופנוע. שן 11 חסרה, שיניים 12 21 22 עם טי…" at bounding box center [299, 160] width 225 height 115
click at [401, 181] on textarea "[PERSON_NAME] היא עברה חבלה עקב תאונת אופנוע. שן 11 חסרה, שיניים 12 21 22 עם טי…" at bounding box center [299, 160] width 225 height 115
click at [395, 181] on textarea "[PERSON_NAME] היא עברה חבלה עקב תאונת אופנוע. שן 11 חסרה, שיניים 12 21 22 עם טי…" at bounding box center [299, 160] width 225 height 115
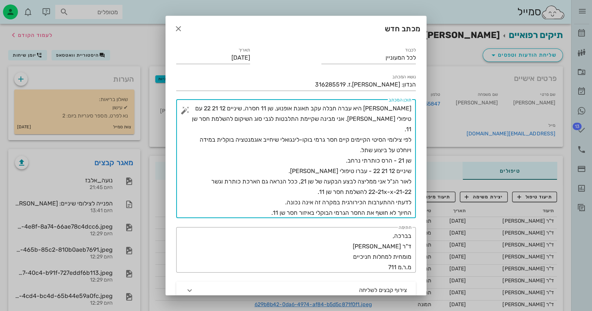
click at [385, 182] on textarea "[PERSON_NAME] היא עברה חבלה עקב תאונת אופנוע. שן 11 חסרה, שיניים 12 21 22 עם טי…" at bounding box center [299, 160] width 225 height 115
drag, startPoint x: 386, startPoint y: 182, endPoint x: 369, endPoint y: 182, distance: 17.9
click at [369, 182] on textarea "[PERSON_NAME] היא עברה חבלה עקב תאונת אופנוע. שן 11 חסרה, שיניים 12 21 22 עם טי…" at bounding box center [299, 160] width 225 height 115
click at [389, 181] on textarea "[PERSON_NAME] היא עברה חבלה עקב תאונת אופנוע. שן 11 חסרה, שיניים 12 21 22 עם טי…" at bounding box center [299, 160] width 225 height 115
click at [388, 181] on textarea "[PERSON_NAME] היא עברה חבלה עקב תאונת אופנוע. שן 11 חסרה, שיניים 12 21 22 עם טי…" at bounding box center [299, 160] width 225 height 115
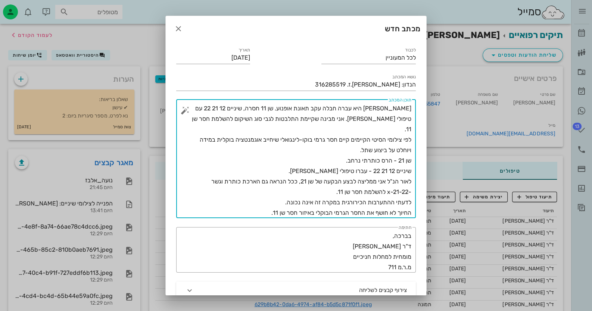
click at [391, 182] on textarea "[PERSON_NAME] היא עברה חבלה עקב תאונת אופנוע. שן 11 חסרה, שיניים 12 21 22 עם טי…" at bounding box center [299, 160] width 225 height 115
click at [378, 182] on textarea "[PERSON_NAME] היא עברה חבלה עקב תאונת אופנוע. שן 11 חסרה, שיניים 12 21 22 עם טי…" at bounding box center [299, 160] width 225 height 115
click at [386, 181] on textarea "[PERSON_NAME] היא עברה חבלה עקב תאונת אופנוע. שן 11 חסרה, שיניים 12 21 22 עם טי…" at bounding box center [299, 160] width 225 height 115
click at [391, 182] on textarea "[PERSON_NAME] היא עברה חבלה עקב תאונת אופנוע. שן 11 חסרה, שיניים 12 21 22 עם טי…" at bounding box center [299, 160] width 225 height 115
click at [398, 181] on textarea "[PERSON_NAME] היא עברה חבלה עקב תאונת אופנוע. שן 11 חסרה, שיניים 12 21 22 עם טי…" at bounding box center [299, 160] width 225 height 115
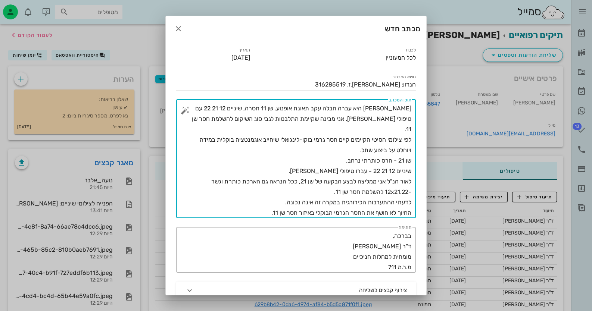
drag, startPoint x: 286, startPoint y: 192, endPoint x: 411, endPoint y: 192, distance: 125.1
click at [411, 192] on textarea "[PERSON_NAME] היא עברה חבלה עקב תאונת אופנוע. שן 11 חסרה, שיניים 12 21 22 עם טי…" at bounding box center [299, 160] width 225 height 115
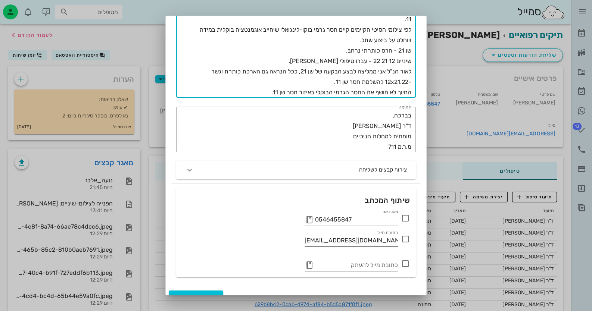
scroll to position [112, 0]
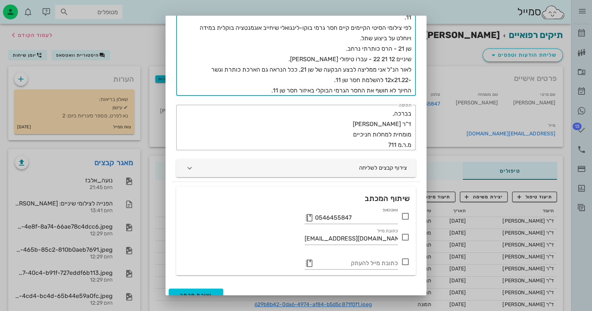
type textarea "[PERSON_NAME] היא עברה חבלה עקב תאונת אופנוע. שן 11 חסרה, שיניים 12 21 22 עם טי…"
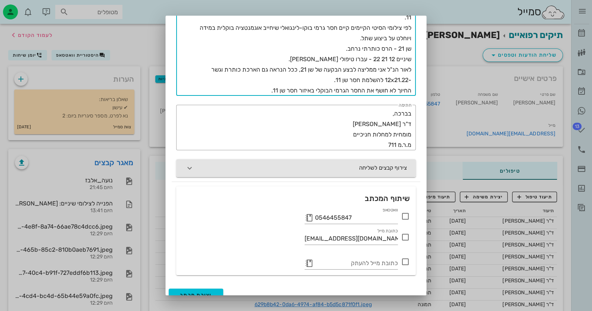
click at [194, 165] on icon "button" at bounding box center [189, 168] width 9 height 9
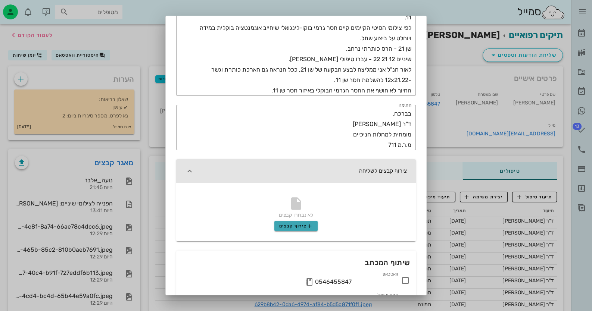
click at [304, 228] on span "צירוף קבצים" at bounding box center [296, 226] width 34 height 6
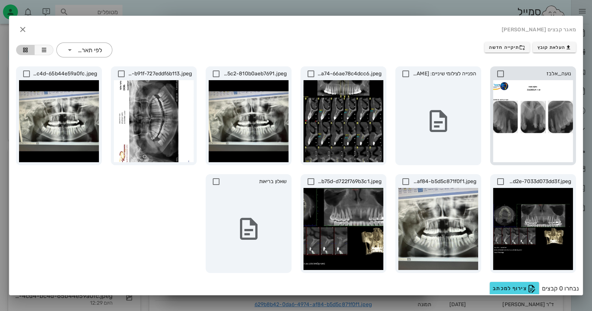
click at [503, 72] on icon at bounding box center [500, 73] width 9 height 9
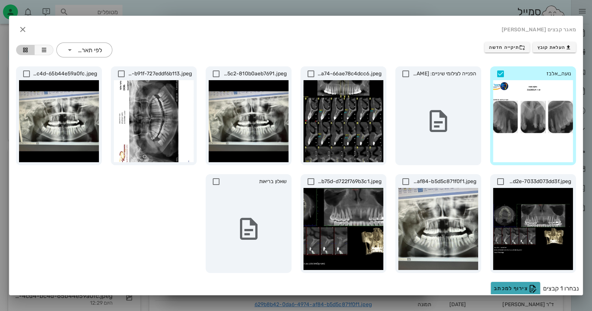
click at [516, 285] on span "צירוף למכתב" at bounding box center [515, 289] width 43 height 9
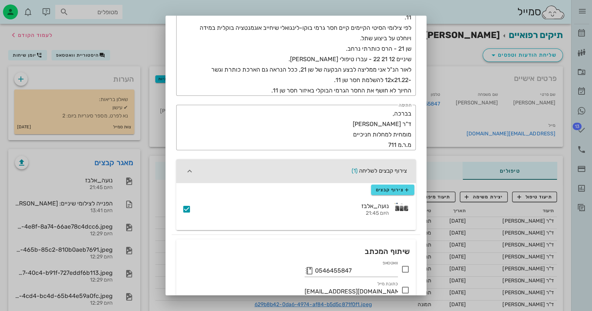
click at [406, 270] on icon at bounding box center [405, 269] width 9 height 9
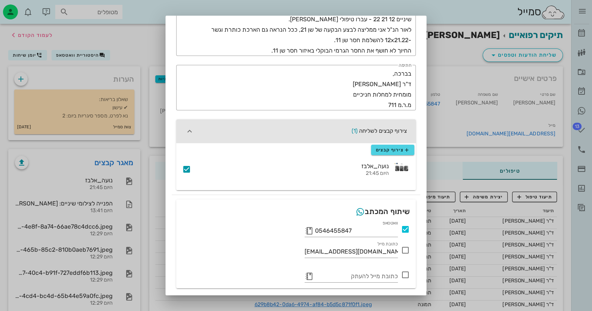
scroll to position [174, 0]
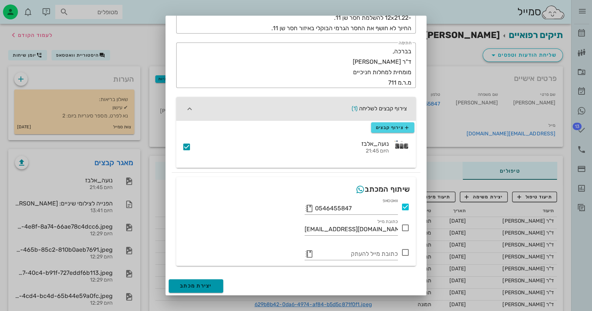
click at [212, 285] on span "יצירת מכתב" at bounding box center [196, 286] width 32 height 6
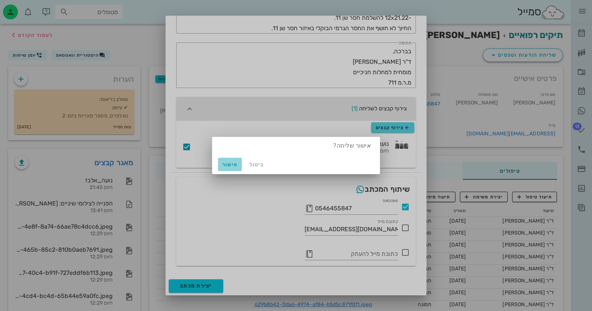
click at [229, 163] on span "אישור" at bounding box center [230, 165] width 18 height 6
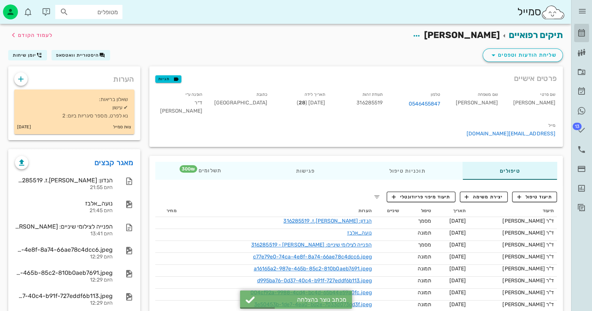
click at [584, 30] on icon at bounding box center [581, 33] width 9 height 9
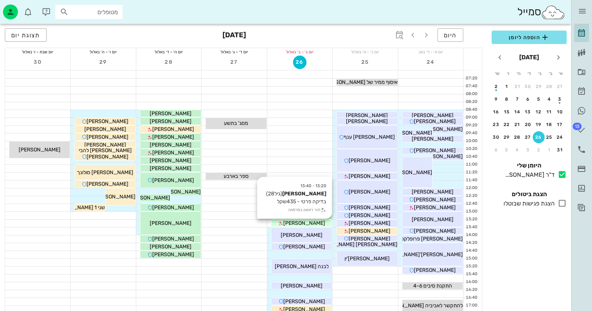
click at [312, 223] on span "[PERSON_NAME]" at bounding box center [304, 223] width 42 height 6
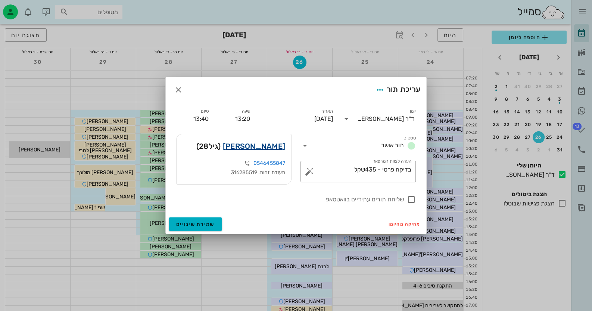
click at [261, 149] on link "[PERSON_NAME]" at bounding box center [254, 146] width 62 height 12
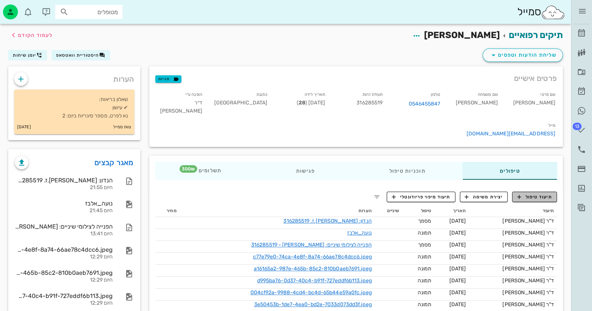
click at [528, 194] on span "תיעוד טיפול" at bounding box center [534, 197] width 35 height 7
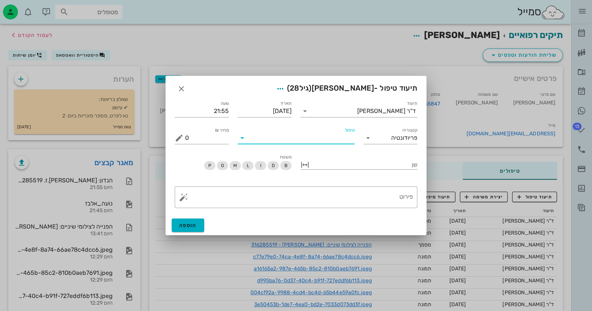
click at [336, 138] on input "טיפול" at bounding box center [301, 138] width 106 height 12
type input "c"
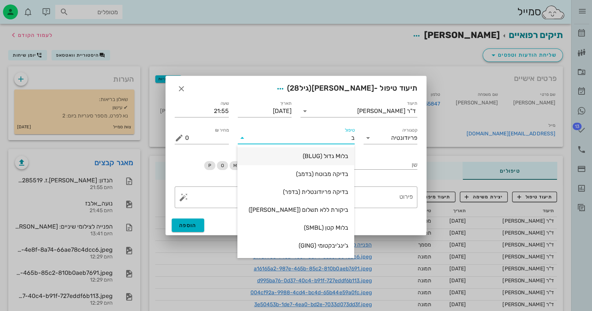
type input "בד"
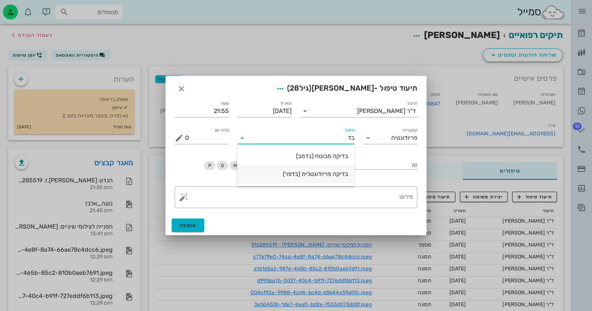
click at [337, 171] on div "בדיקה פריודונטלית (בדפר)" at bounding box center [295, 174] width 105 height 7
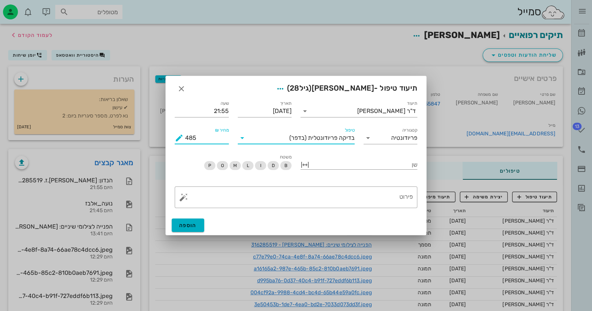
drag, startPoint x: 218, startPoint y: 142, endPoint x: 174, endPoint y: 142, distance: 44.4
click at [174, 142] on div "מחיר ₪ 485" at bounding box center [201, 135] width 63 height 27
type input "300"
click at [184, 198] on button "button" at bounding box center [183, 197] width 9 height 9
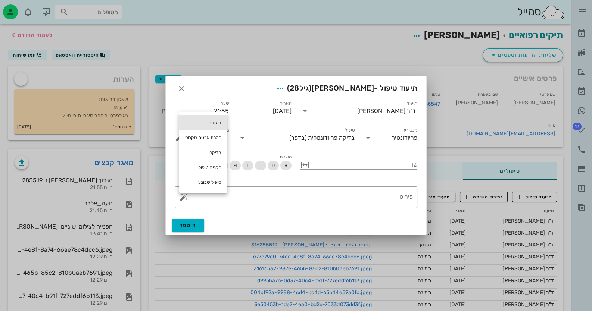
click at [203, 122] on div "ביקורת" at bounding box center [203, 122] width 48 height 15
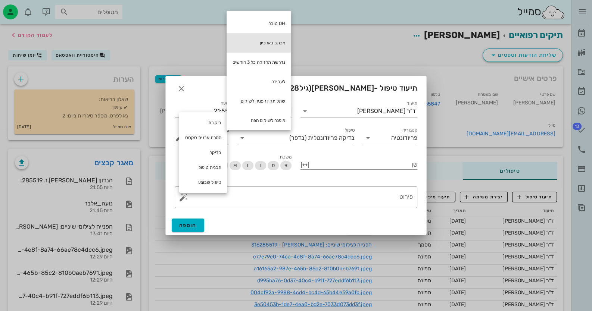
click at [276, 40] on div "מכתב בארכיון" at bounding box center [259, 42] width 65 height 19
type textarea "מכתב בארכיון"
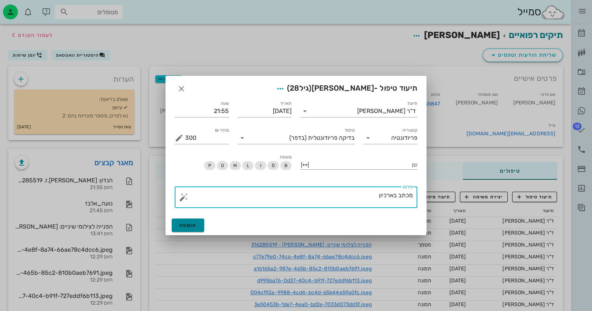
click at [187, 222] on button "הוספה" at bounding box center [188, 225] width 32 height 13
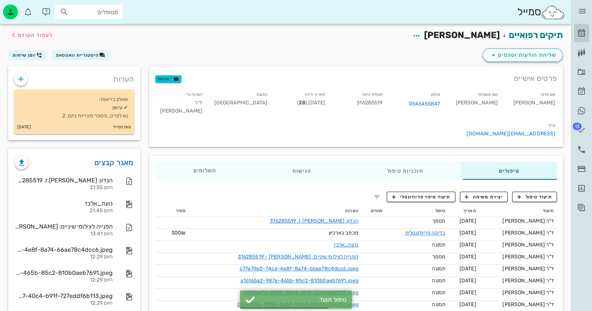
click at [579, 28] on link "[PERSON_NAME]" at bounding box center [581, 33] width 15 height 18
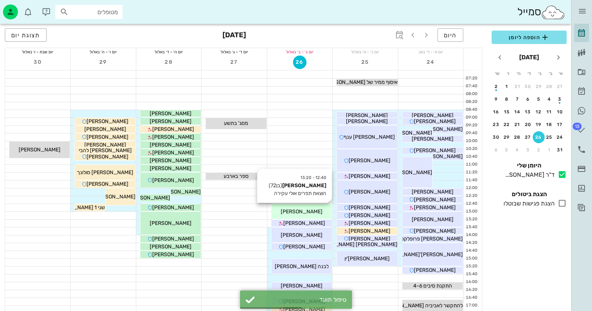
click at [316, 208] on div "[PERSON_NAME]" at bounding box center [301, 212] width 60 height 8
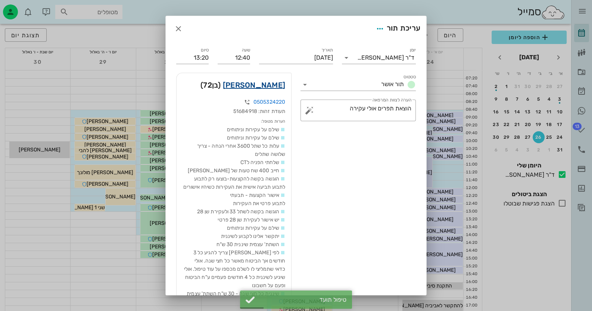
click at [274, 86] on link "[PERSON_NAME]" at bounding box center [254, 85] width 62 height 12
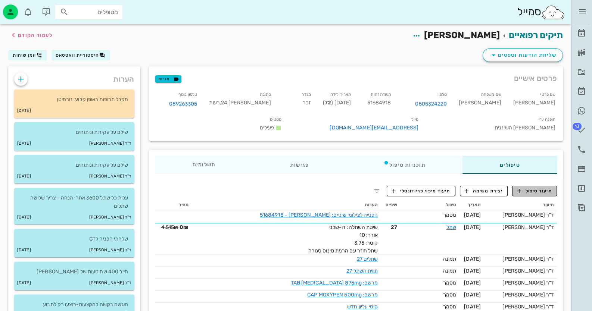
click at [538, 188] on span "תיעוד טיפול" at bounding box center [534, 191] width 35 height 7
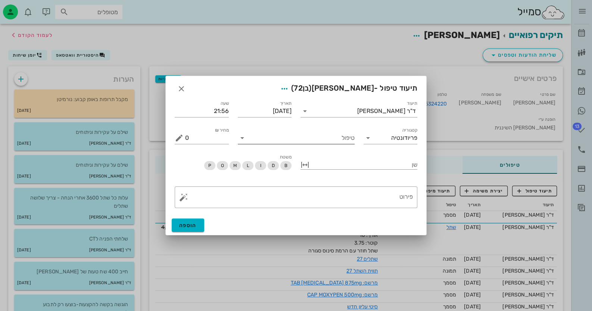
click at [322, 140] on input "טיפול" at bounding box center [301, 138] width 106 height 12
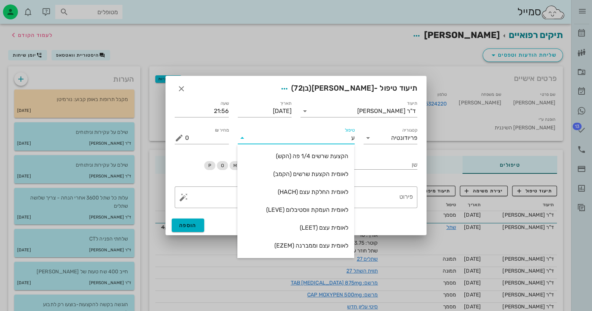
type input "עק"
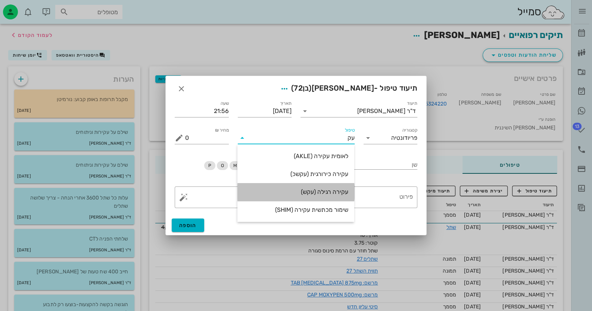
click at [332, 195] on div "עקירה רגילה (עקש)" at bounding box center [295, 192] width 105 height 7
type input "1500"
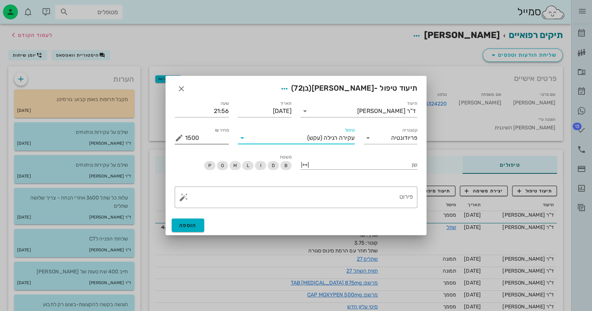
click at [178, 141] on button "מחיר ₪ appended action" at bounding box center [179, 138] width 9 height 9
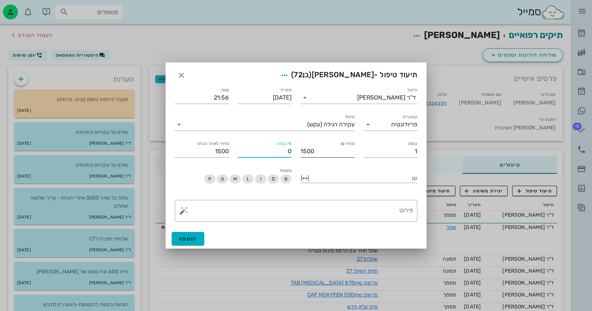
drag, startPoint x: 263, startPoint y: 154, endPoint x: 293, endPoint y: 153, distance: 30.3
click at [293, 153] on div "% הנחה 0" at bounding box center [264, 148] width 63 height 27
type input "1"
type input "1485"
type input "10"
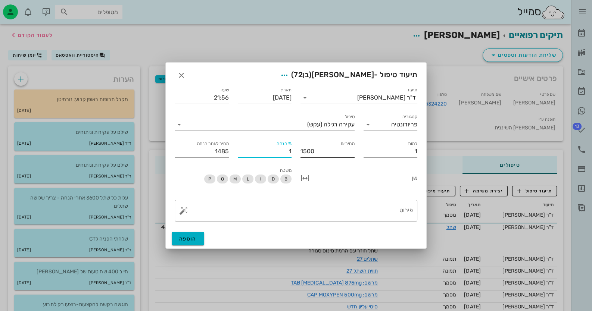
type input "1350"
type input "100"
type input "0"
type input "100"
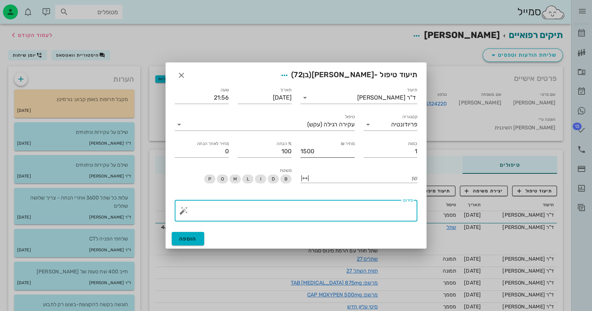
click at [341, 212] on textarea "פירוט" at bounding box center [299, 213] width 228 height 18
type textarea "עקירה הוסבר שההמלצה היא ביצוע גשר ולא שתל לאור המצוקה הגרמית שם"
click at [315, 176] on div at bounding box center [364, 178] width 106 height 10
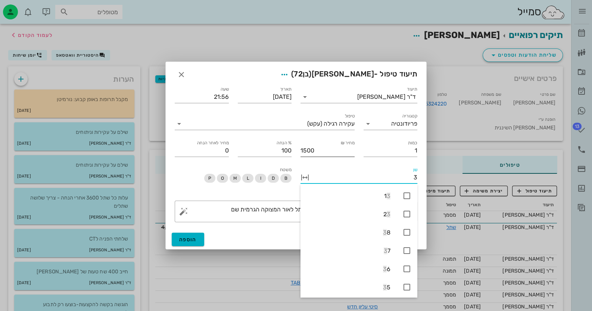
type input "31"
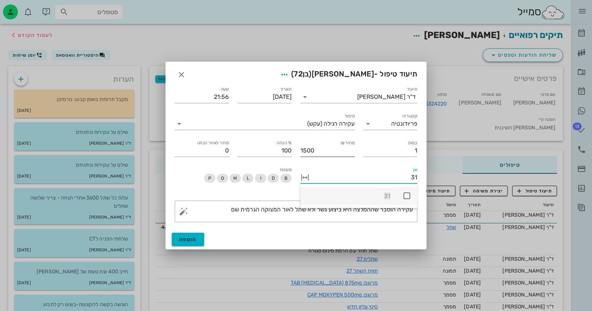
click at [409, 196] on icon at bounding box center [406, 196] width 9 height 9
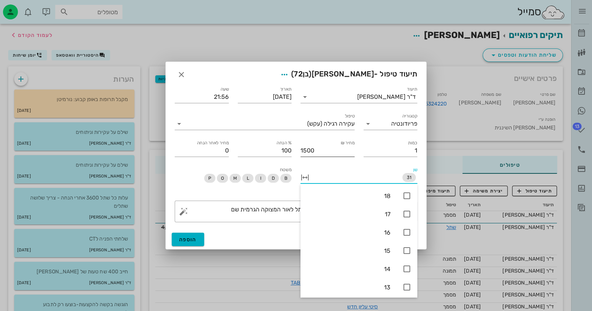
click at [215, 236] on div "הוספה" at bounding box center [296, 239] width 261 height 19
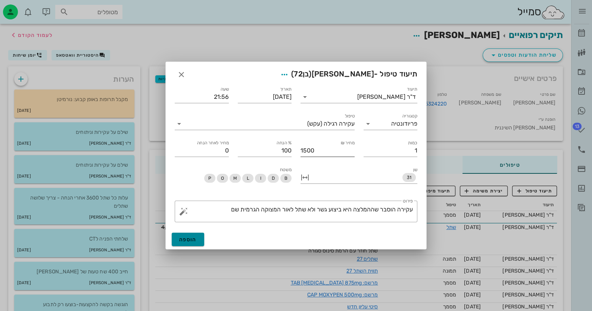
click at [178, 239] on button "הוספה" at bounding box center [188, 239] width 32 height 13
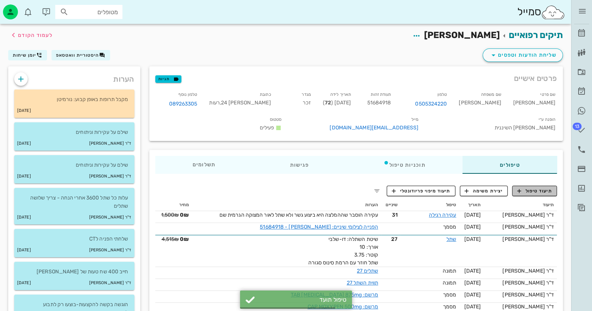
click at [537, 192] on span "תיעוד טיפול" at bounding box center [534, 191] width 35 height 7
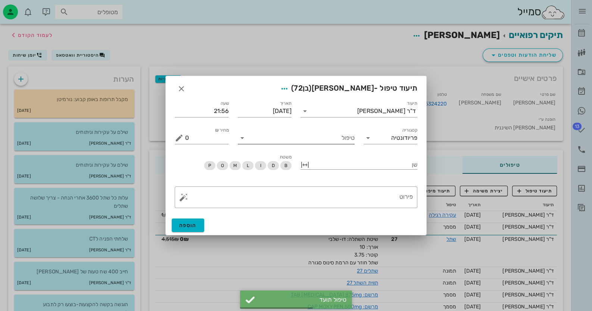
click at [338, 142] on input "טיפול" at bounding box center [301, 138] width 106 height 12
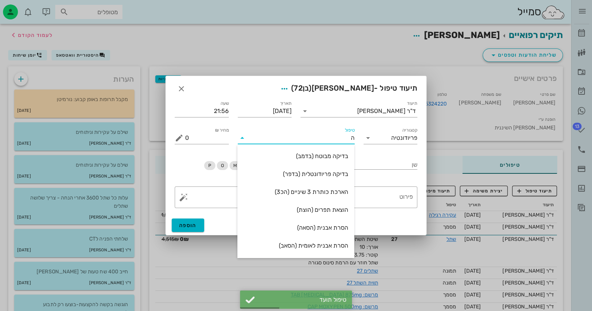
type input "הו"
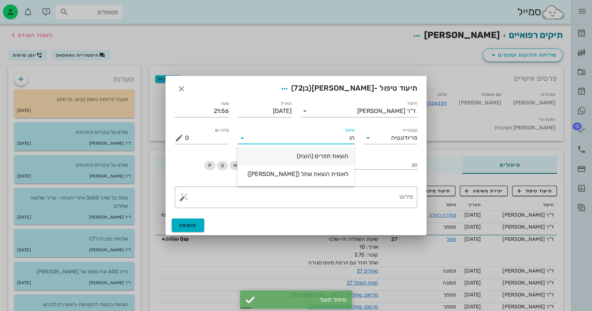
click at [330, 161] on div "הוצאת תפרים (הוצת)" at bounding box center [295, 156] width 105 height 16
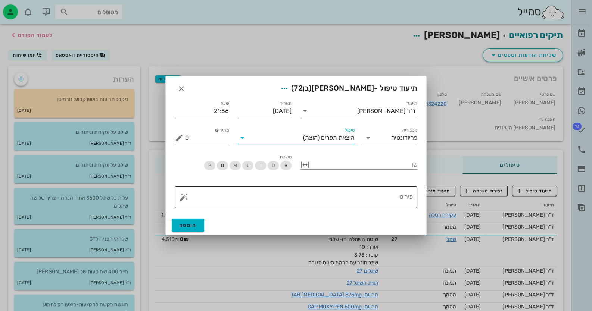
click at [181, 198] on button "button" at bounding box center [183, 197] width 9 height 9
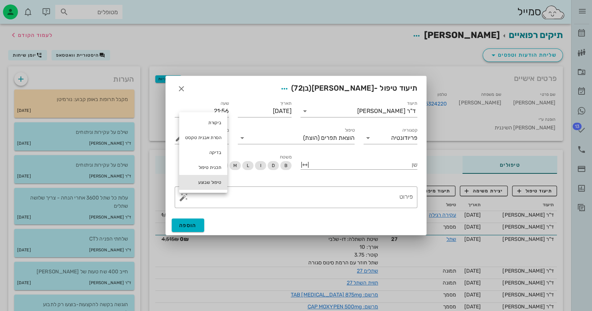
click at [205, 182] on div "טיפול שבוצע" at bounding box center [203, 182] width 48 height 15
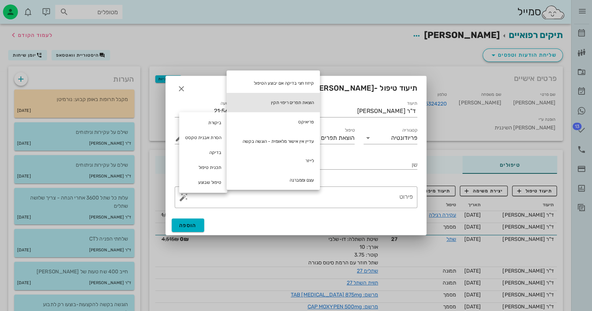
click at [296, 97] on div "הוצאת תפרים ריפוי תקין" at bounding box center [273, 102] width 93 height 19
type textarea "הוצאת תפרים ריפוי תקין"
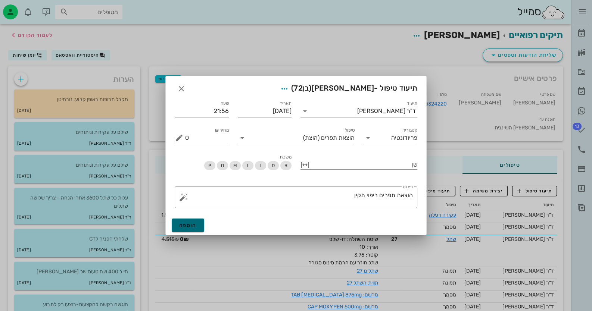
click at [193, 220] on button "הוספה" at bounding box center [188, 225] width 32 height 13
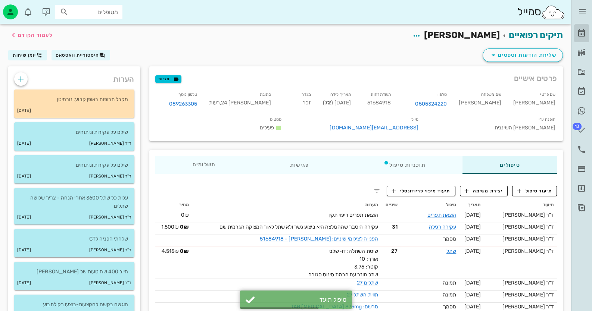
click at [581, 33] on icon at bounding box center [581, 33] width 9 height 9
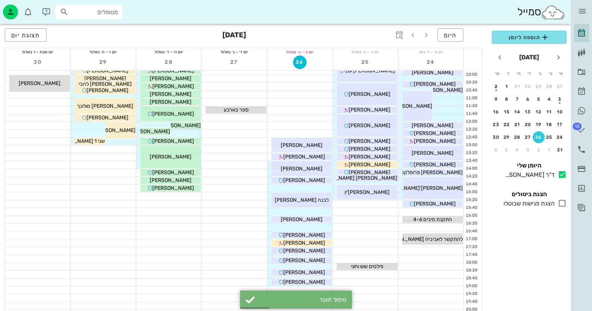
scroll to position [91, 0]
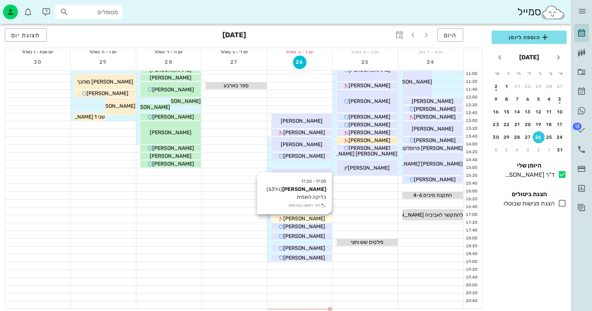
click at [326, 221] on div "[PERSON_NAME]" at bounding box center [301, 219] width 60 height 8
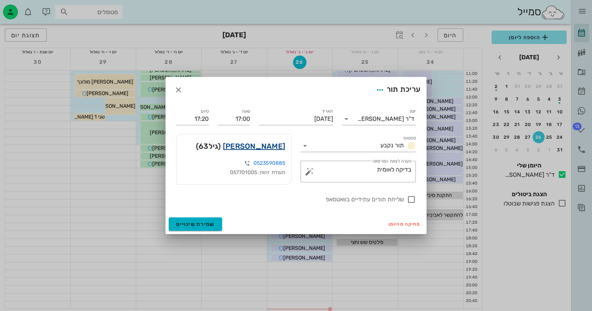
click at [259, 144] on link "[PERSON_NAME]" at bounding box center [254, 146] width 62 height 12
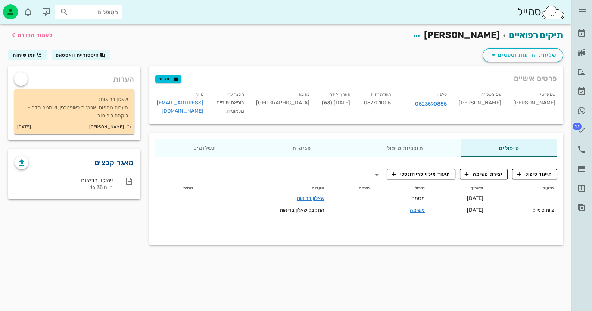
click at [112, 162] on link "מאגר קבצים" at bounding box center [113, 163] width 39 height 12
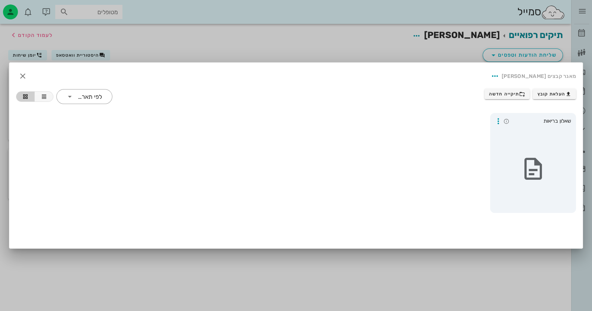
click at [534, 88] on div "העלאת קובץ תיקייה חדשה ​ לפי תאריך" at bounding box center [296, 96] width 569 height 24
click at [546, 93] on span "העלאת קובץ" at bounding box center [555, 94] width 34 height 6
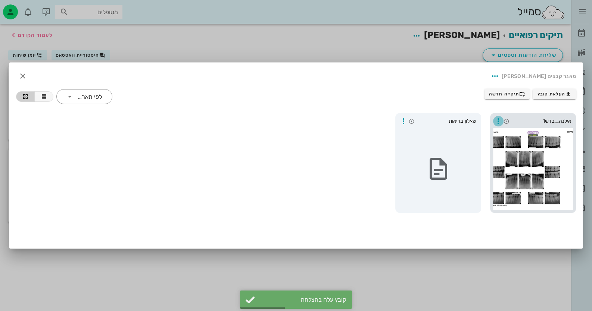
click at [497, 121] on icon "button" at bounding box center [498, 121] width 9 height 9
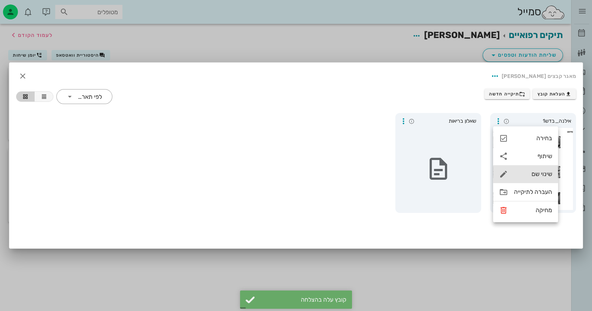
click at [531, 168] on div "שינוי שם" at bounding box center [525, 174] width 65 height 18
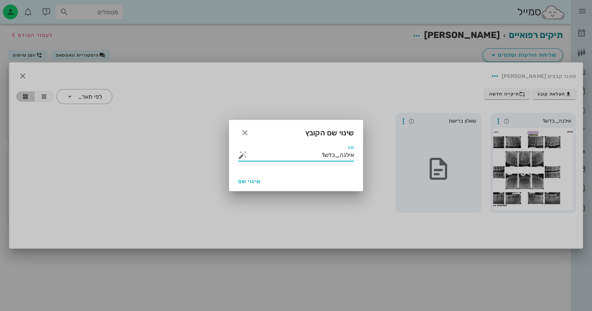
drag, startPoint x: 317, startPoint y: 155, endPoint x: 363, endPoint y: 155, distance: 46.7
click at [363, 155] on div "ד״ר [PERSON_NAME] רשימת המתנה תיקים רפואיים אישורי הגעה היסטוריית וואטסאפ 13 מש…" at bounding box center [296, 155] width 592 height 311
click at [241, 155] on button "button" at bounding box center [242, 155] width 9 height 9
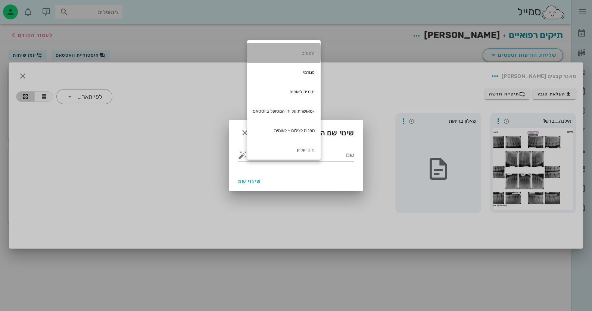
click at [311, 57] on div "סטטוס" at bounding box center [284, 52] width 74 height 19
type input "סטטוס"
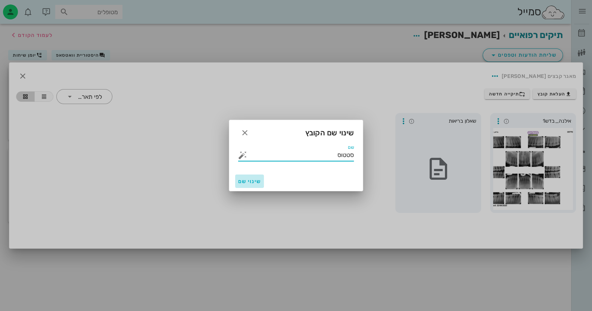
click at [257, 177] on button "שינוי שם" at bounding box center [249, 181] width 29 height 13
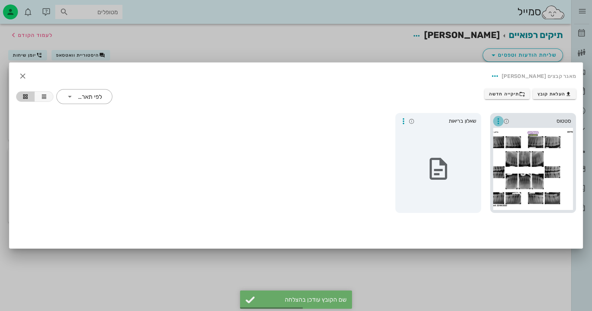
click at [495, 122] on icon "button" at bounding box center [498, 121] width 9 height 9
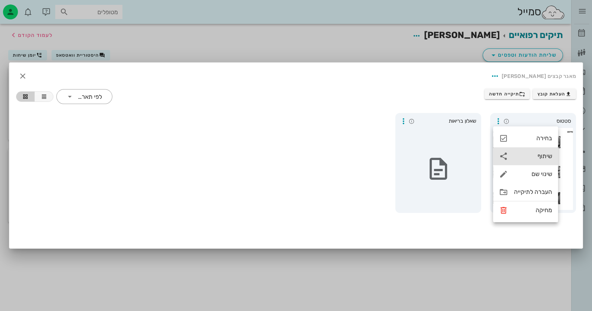
click at [541, 152] on div "שיתוף" at bounding box center [525, 156] width 65 height 18
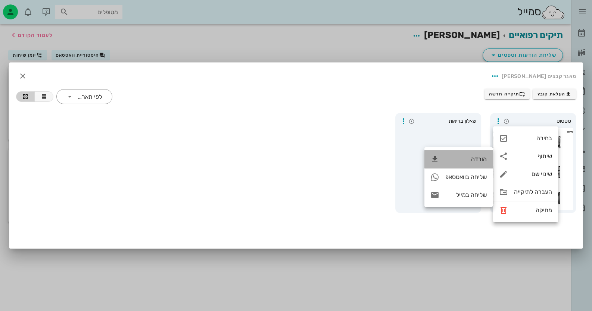
click at [472, 163] on div "הורדה" at bounding box center [459, 159] width 68 height 18
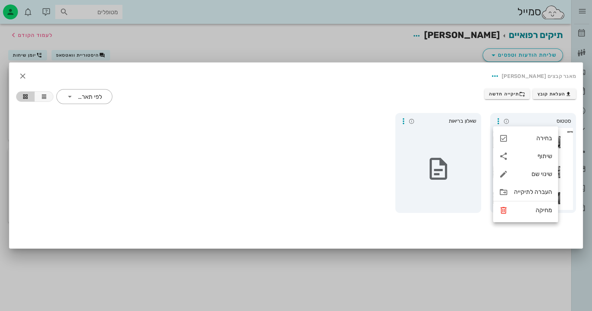
click at [324, 282] on div at bounding box center [296, 155] width 592 height 311
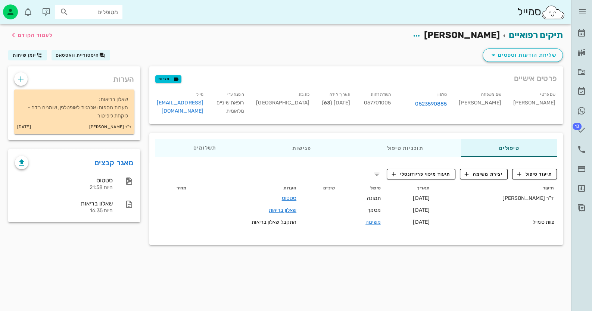
click at [391, 100] on span "057701005" at bounding box center [377, 103] width 27 height 6
copy span "057701005"
click at [543, 177] on button "תיעוד טיפול" at bounding box center [534, 174] width 45 height 10
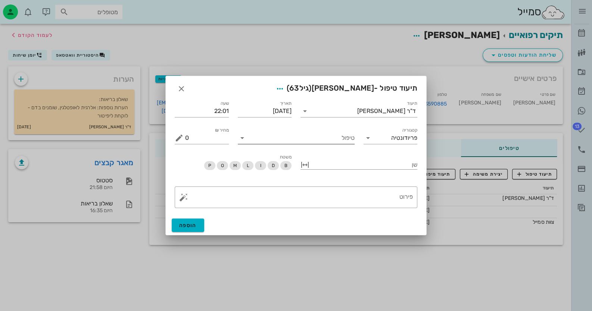
click at [329, 138] on input "טיפול" at bounding box center [301, 138] width 106 height 12
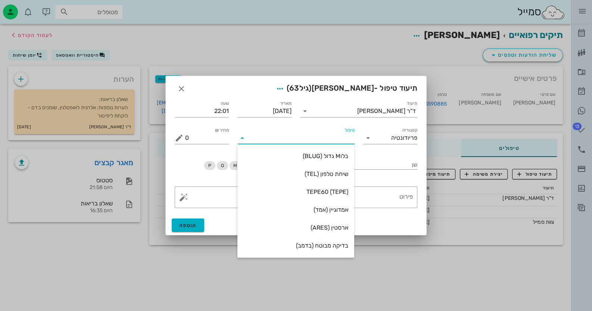
type input "ב"
click at [332, 177] on div "בדיקה מבוטח (בדמב)" at bounding box center [295, 174] width 105 height 7
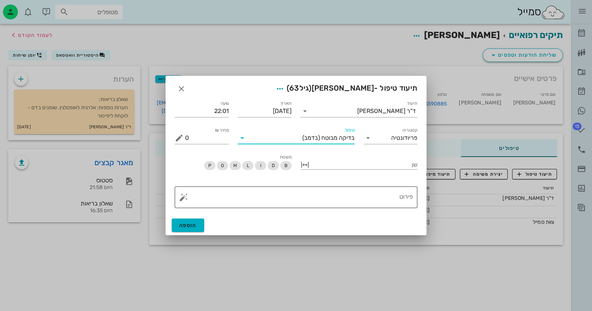
click at [364, 197] on textarea "פירוט" at bounding box center [299, 199] width 228 height 18
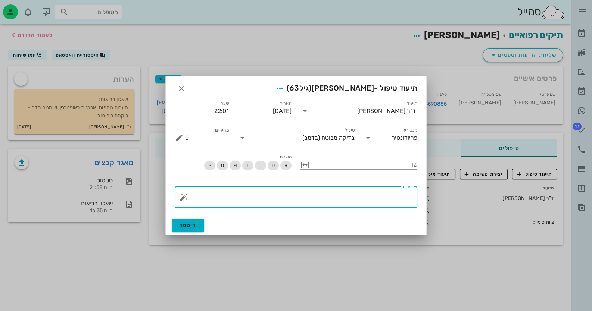
click at [184, 199] on button "button" at bounding box center [183, 197] width 9 height 9
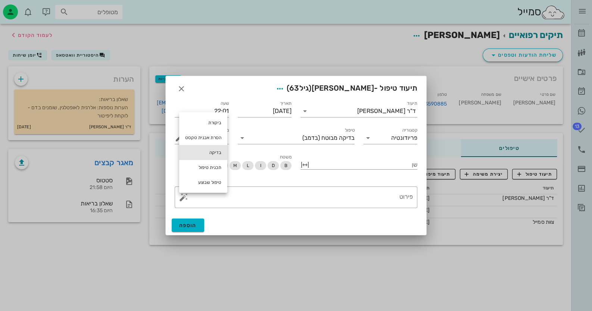
click at [212, 147] on div "בדיקה" at bounding box center [203, 152] width 48 height 15
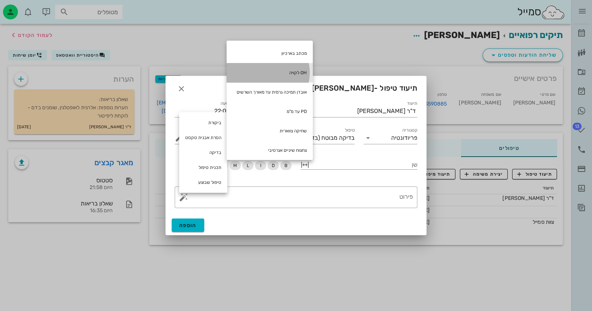
click at [297, 70] on div "OH לקויה" at bounding box center [270, 72] width 86 height 19
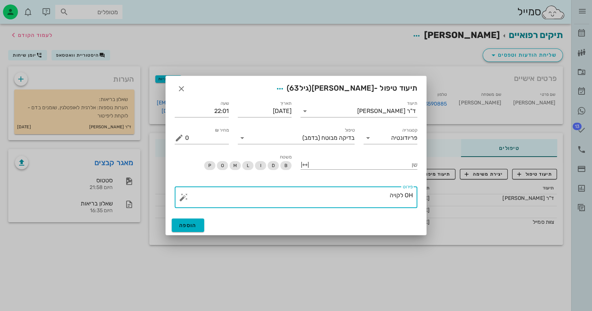
click at [182, 196] on button "button" at bounding box center [183, 197] width 9 height 9
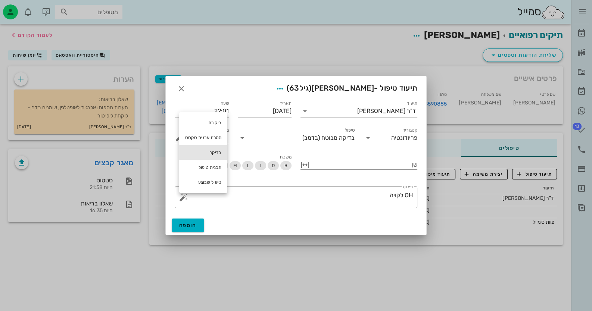
click at [212, 154] on div "בדיקה" at bounding box center [203, 152] width 48 height 15
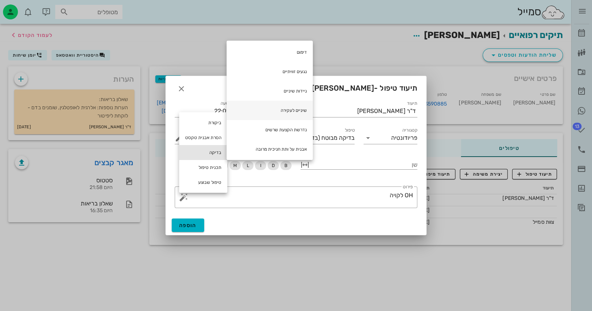
scroll to position [186, 0]
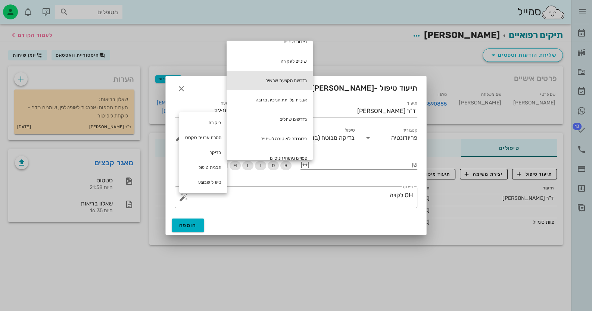
click at [285, 83] on div "נדרשת הקצעת שרשים" at bounding box center [270, 80] width 86 height 19
type textarea "OH לקויה נדרשת הקצעת שרשים"
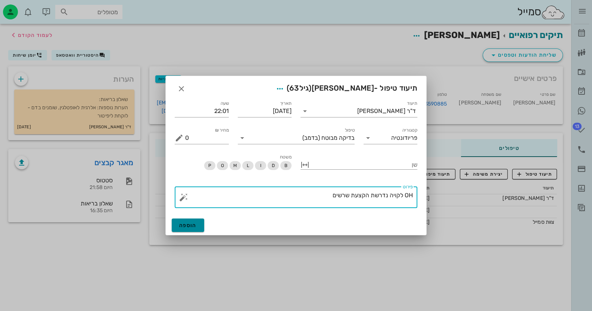
click at [189, 226] on span "הוספה" at bounding box center [188, 226] width 18 height 6
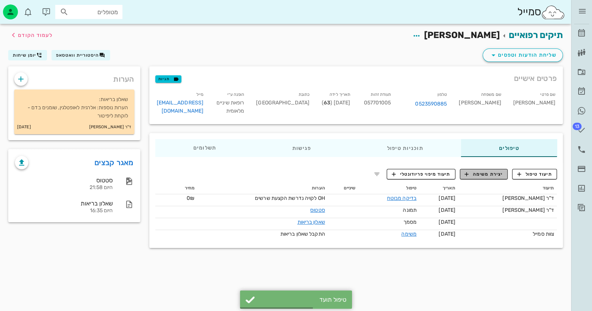
click at [494, 172] on span "יצירת משימה" at bounding box center [484, 174] width 38 height 7
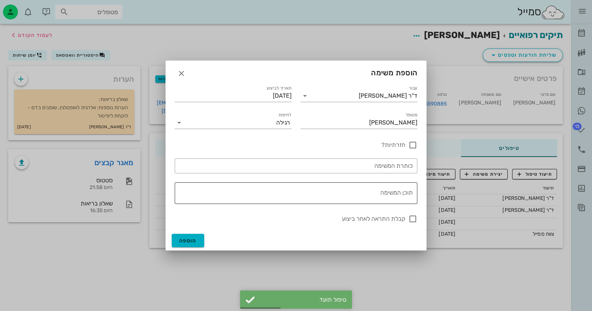
click at [371, 196] on textarea "תוכן המשימה" at bounding box center [294, 195] width 237 height 18
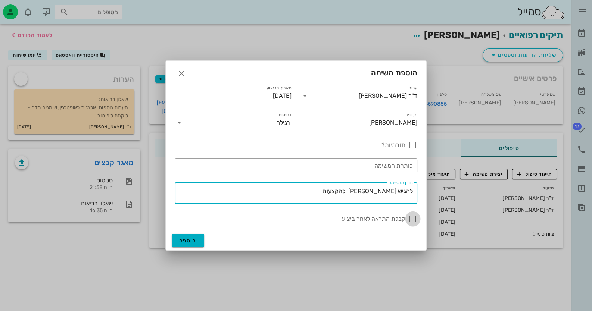
type textarea "להגיש [PERSON_NAME] ולהקצעות"
click at [417, 218] on div at bounding box center [413, 219] width 13 height 13
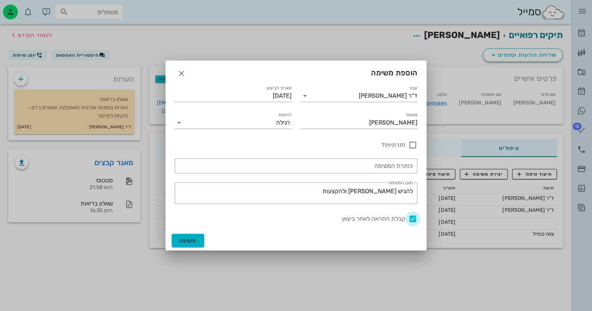
click at [414, 220] on div at bounding box center [413, 219] width 13 height 13
checkbox input "false"
click at [196, 236] on button "הוספה" at bounding box center [188, 240] width 32 height 13
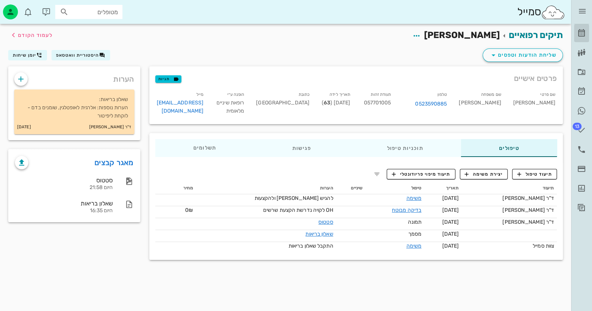
click at [585, 28] on link "[PERSON_NAME]" at bounding box center [581, 33] width 15 height 18
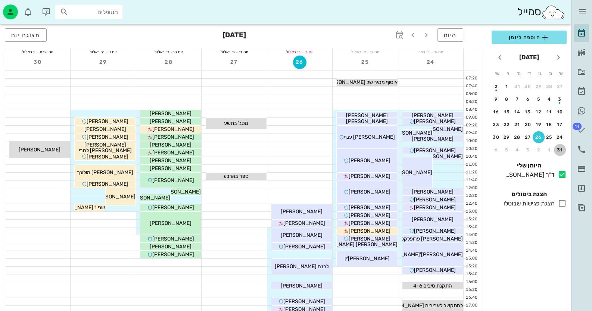
click at [561, 144] on button "31" at bounding box center [560, 150] width 12 height 12
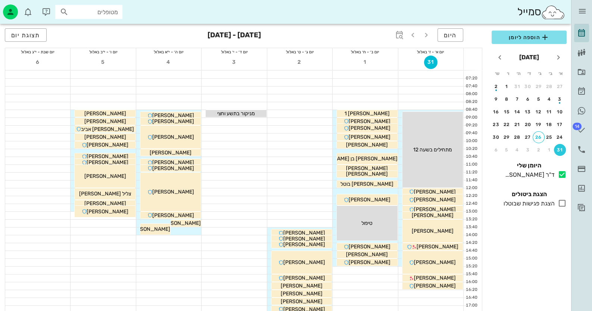
click at [561, 144] on button "31" at bounding box center [560, 150] width 12 height 12
click at [548, 148] on div "1" at bounding box center [550, 149] width 12 height 5
click at [503, 59] on icon "חודש הבא" at bounding box center [499, 57] width 9 height 9
click at [553, 89] on button "29" at bounding box center [550, 87] width 12 height 12
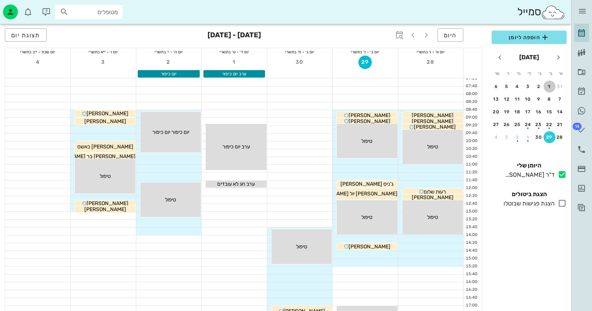
click at [553, 89] on button "1" at bounding box center [550, 87] width 12 height 12
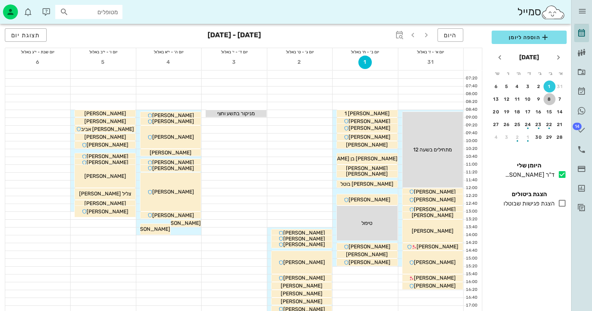
click at [550, 97] on div "8" at bounding box center [550, 99] width 12 height 5
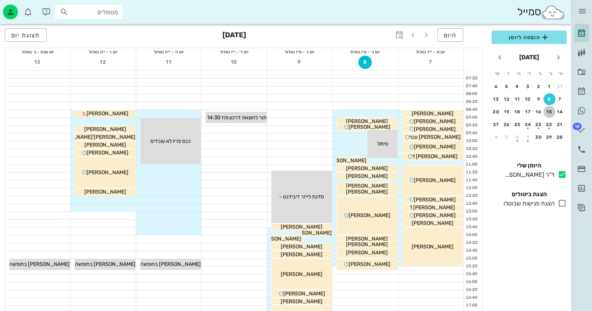
click at [550, 112] on div "15" at bounding box center [550, 111] width 12 height 5
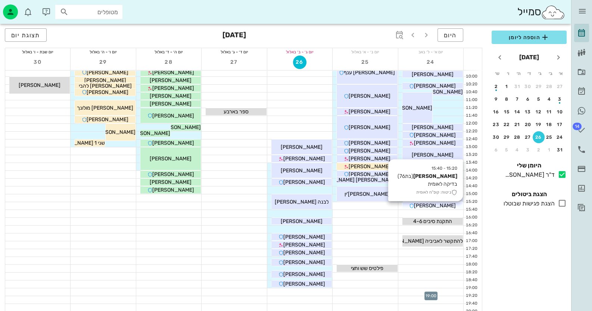
scroll to position [53, 0]
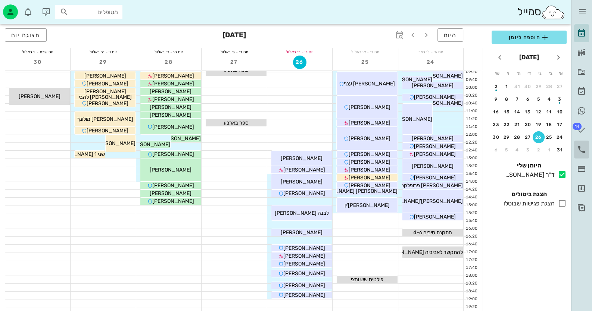
click at [584, 146] on icon at bounding box center [581, 149] width 9 height 9
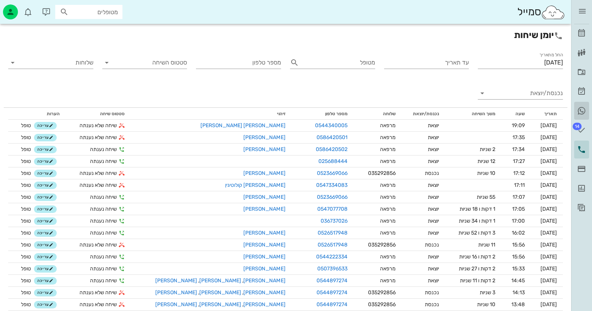
click at [584, 112] on icon at bounding box center [581, 110] width 9 height 9
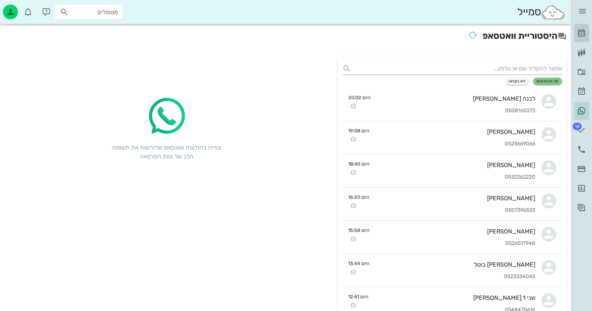
click at [579, 33] on icon at bounding box center [581, 33] width 9 height 9
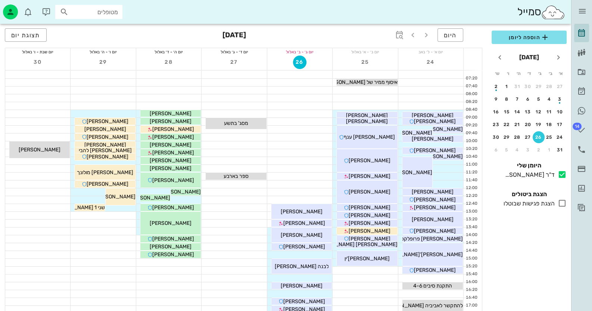
click at [187, 283] on div at bounding box center [168, 286] width 65 height 7
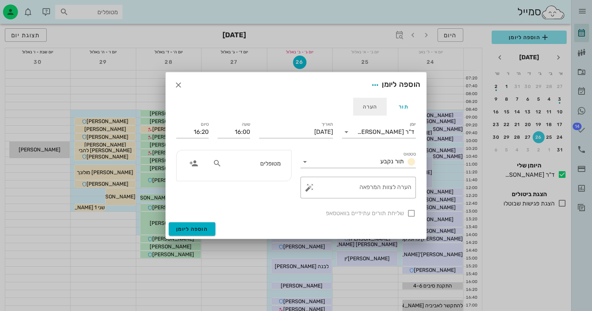
click at [370, 108] on div "הערה" at bounding box center [370, 107] width 34 height 18
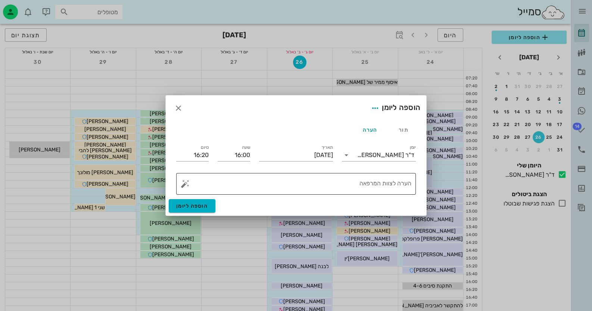
click at [396, 184] on textarea "הערה לצוות המרפאה" at bounding box center [299, 186] width 225 height 18
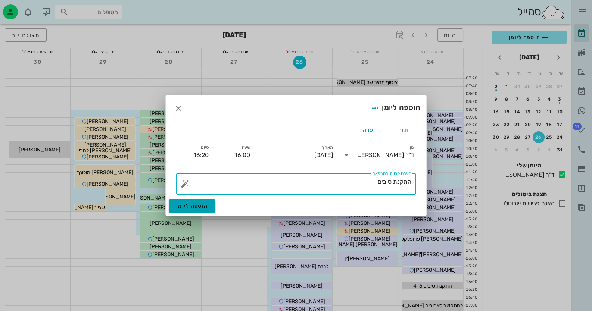
type textarea "התקנת סיבים"
click at [196, 201] on button "הוספה ליומן" at bounding box center [192, 205] width 47 height 13
